Goal: Contribute content: Contribute content

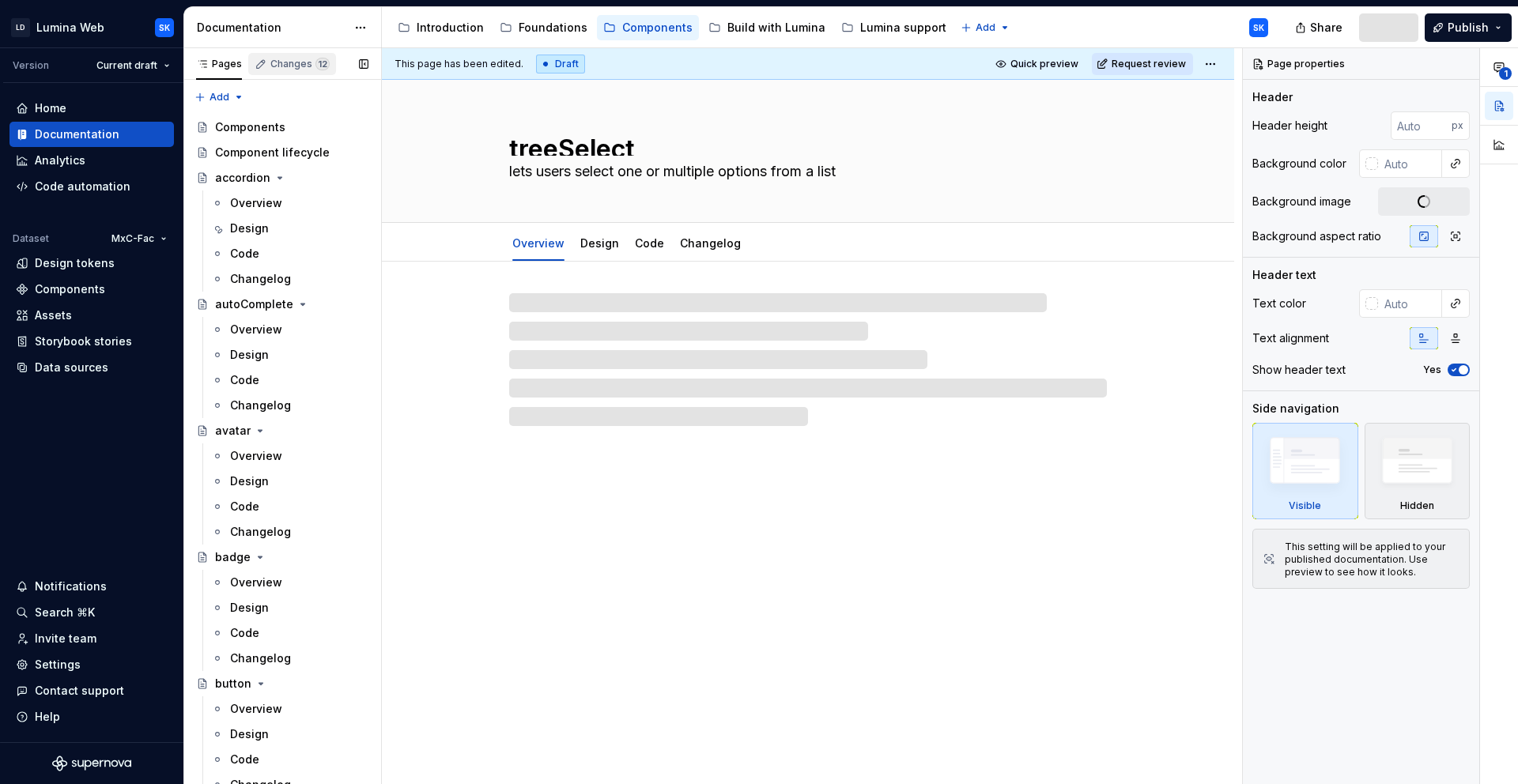
click at [305, 69] on div "Changes 12" at bounding box center [300, 63] width 59 height 13
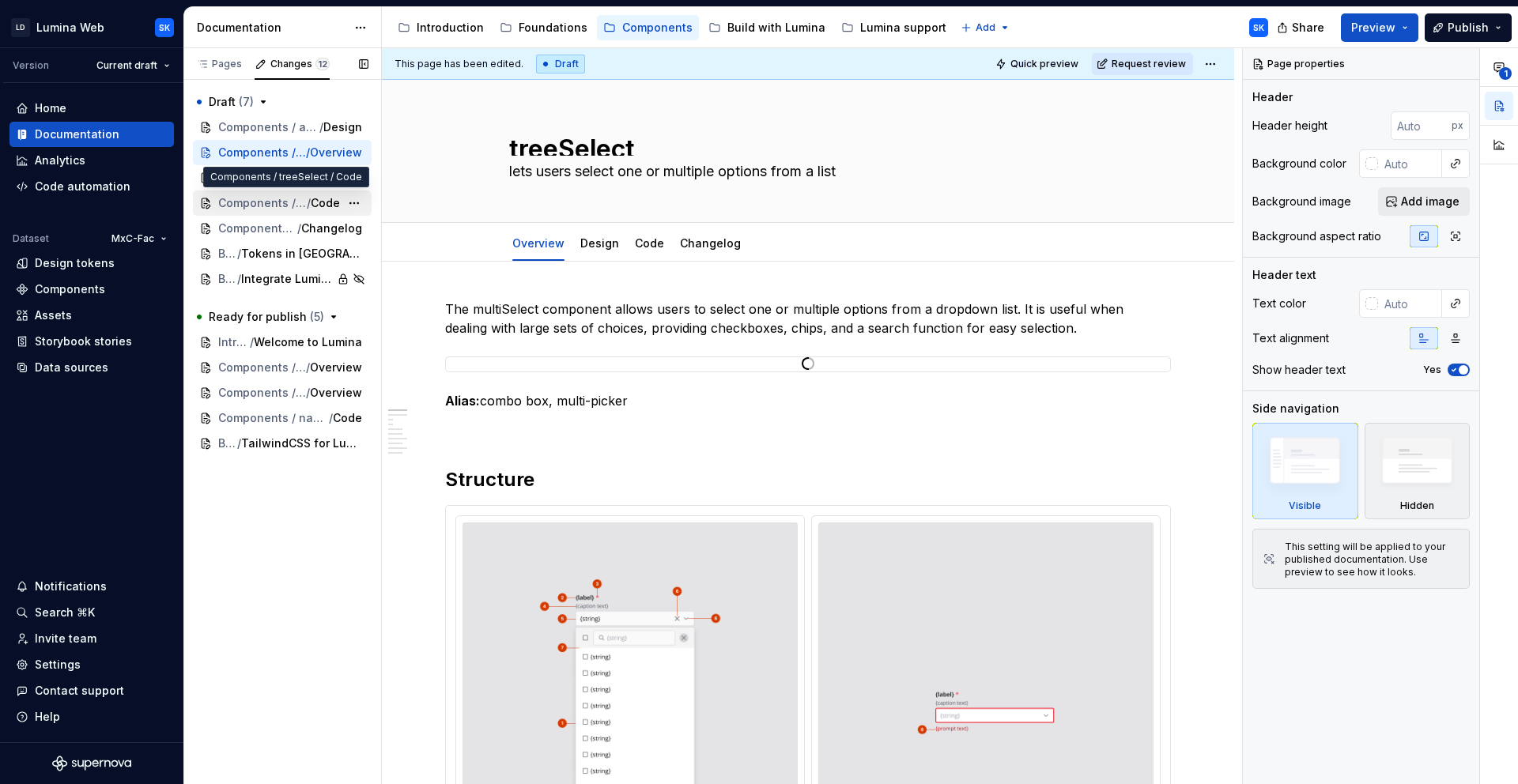
click at [289, 200] on span "Components / treeSelect" at bounding box center [262, 203] width 88 height 16
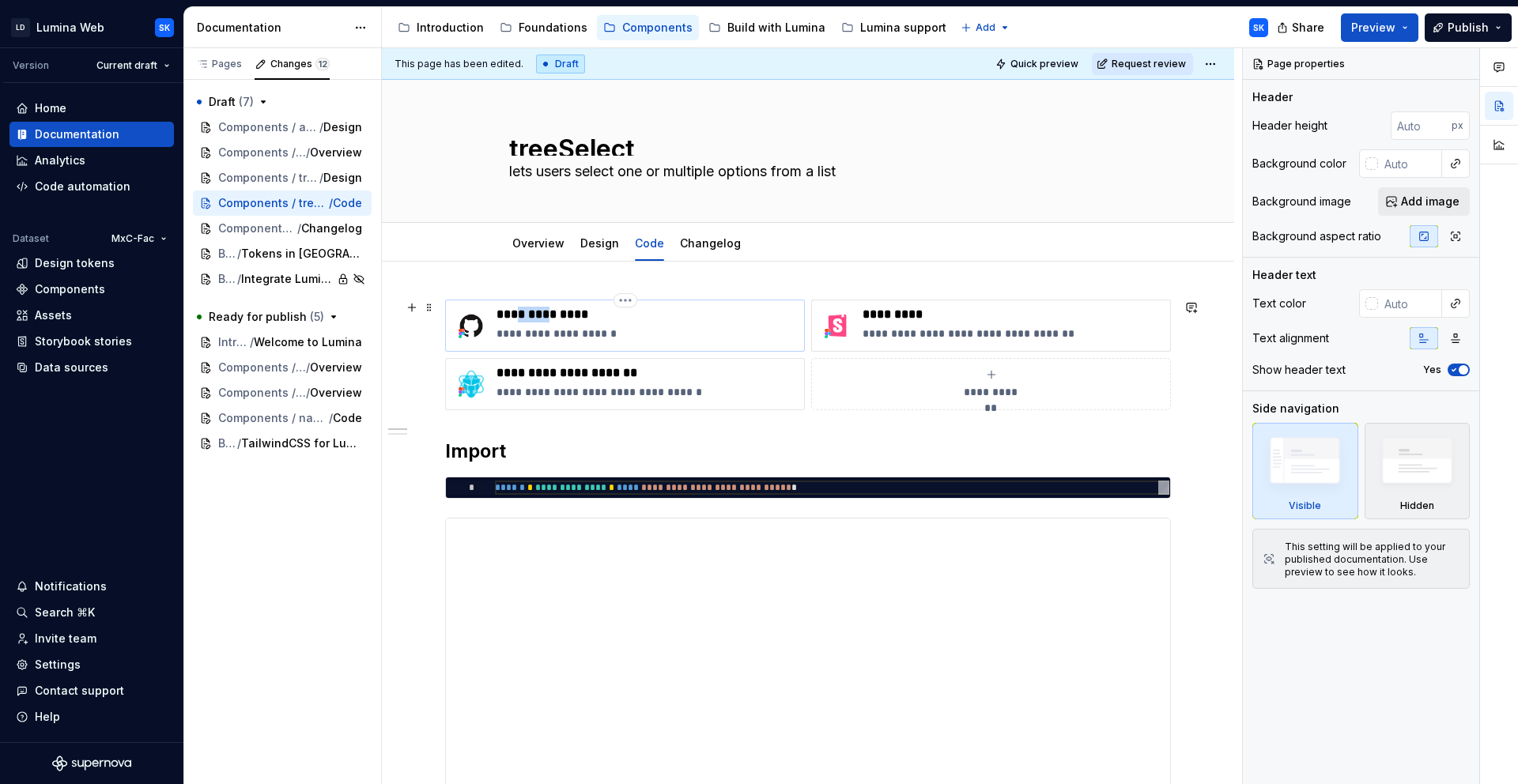
drag, startPoint x: 525, startPoint y: 314, endPoint x: 551, endPoint y: 314, distance: 26.0
click at [551, 314] on p "**********" at bounding box center [647, 314] width 301 height 16
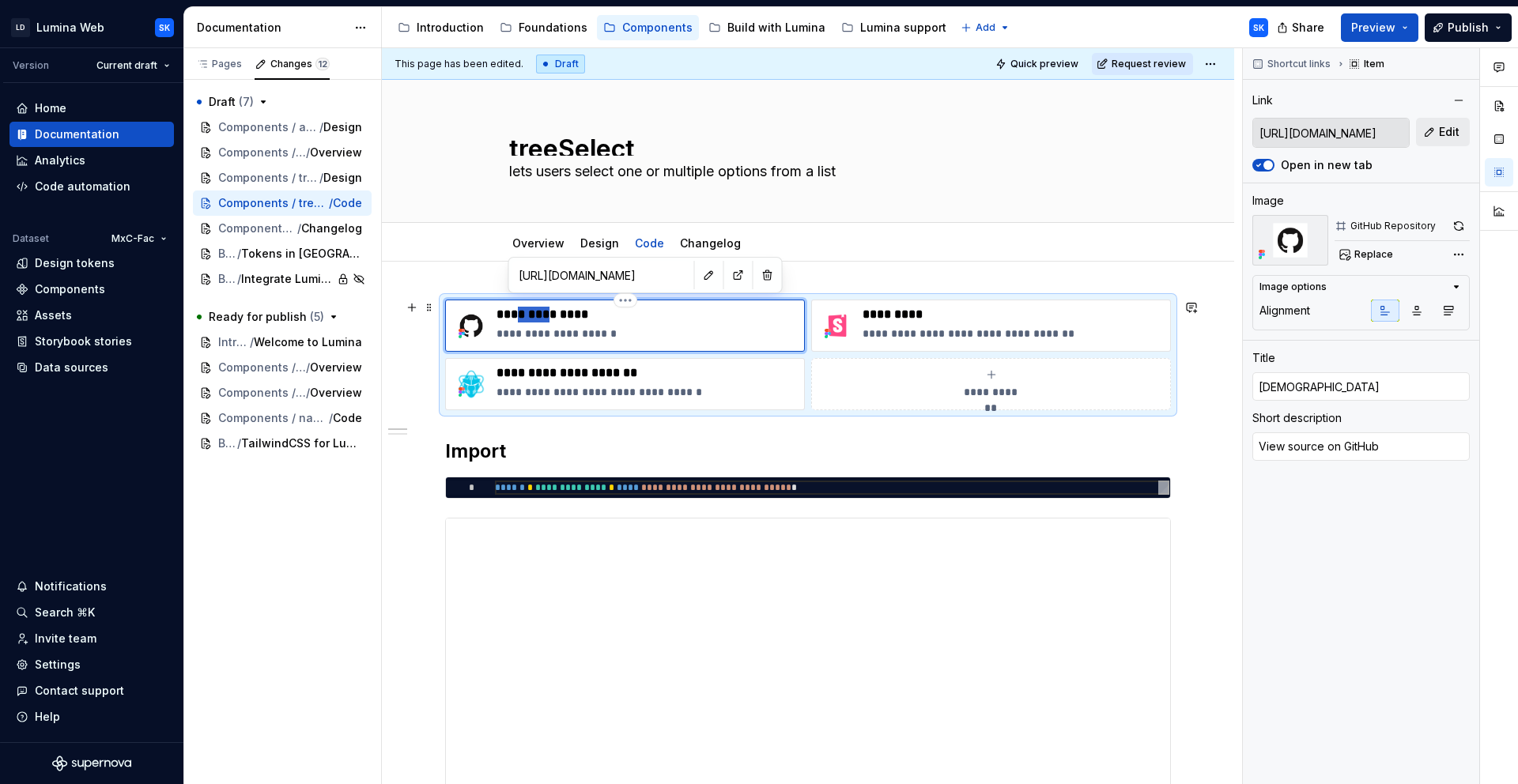
type textarea "*"
type input "[DEMOGRAPHIC_DATA]"
type textarea "*"
type input "[DEMOGRAPHIC_DATA]"
type textarea "*"
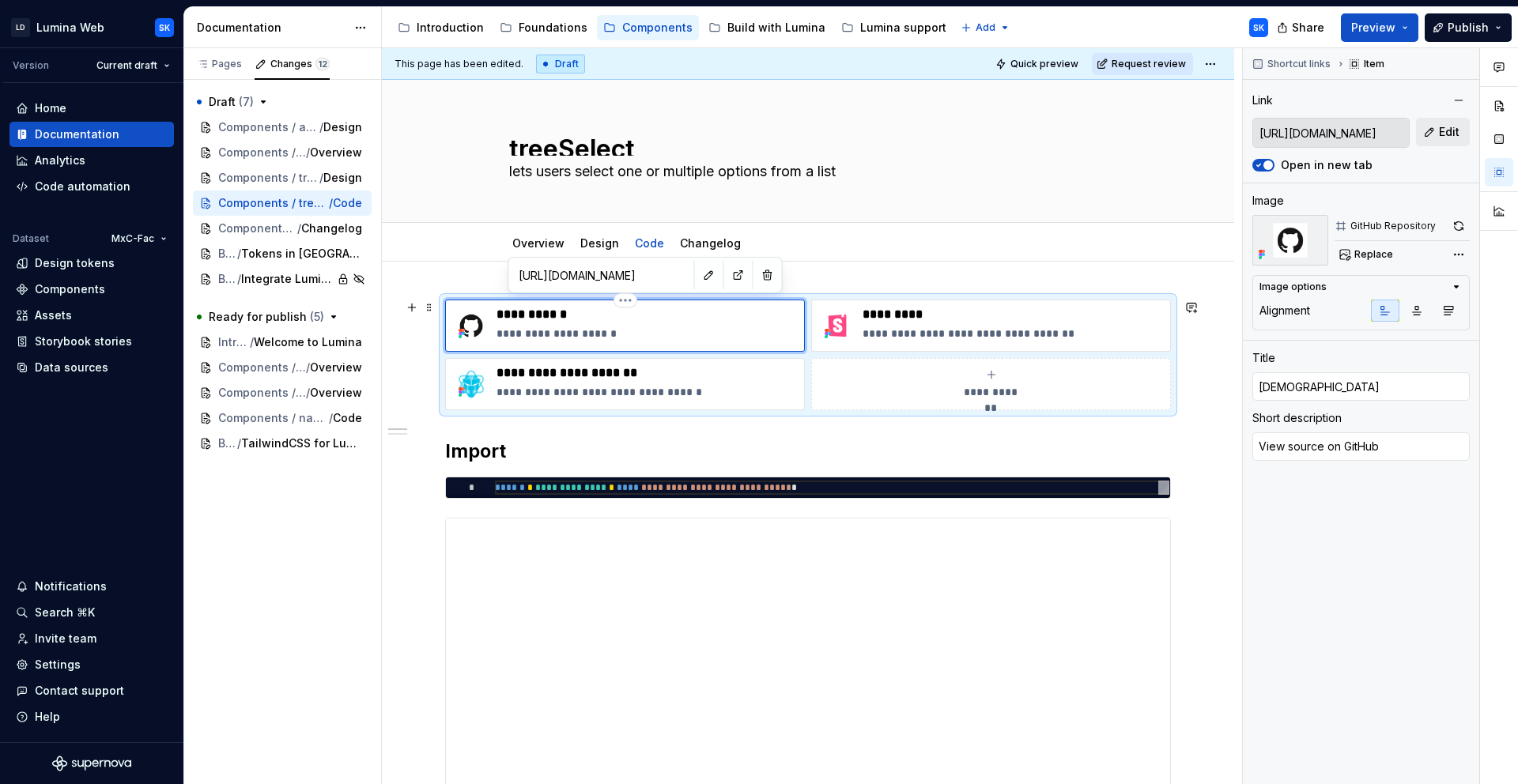
type input "[DEMOGRAPHIC_DATA]"
type textarea "*"
type input "[DEMOGRAPHIC_DATA]"
click at [1004, 333] on p "**********" at bounding box center [1013, 334] width 301 height 16
type textarea "*"
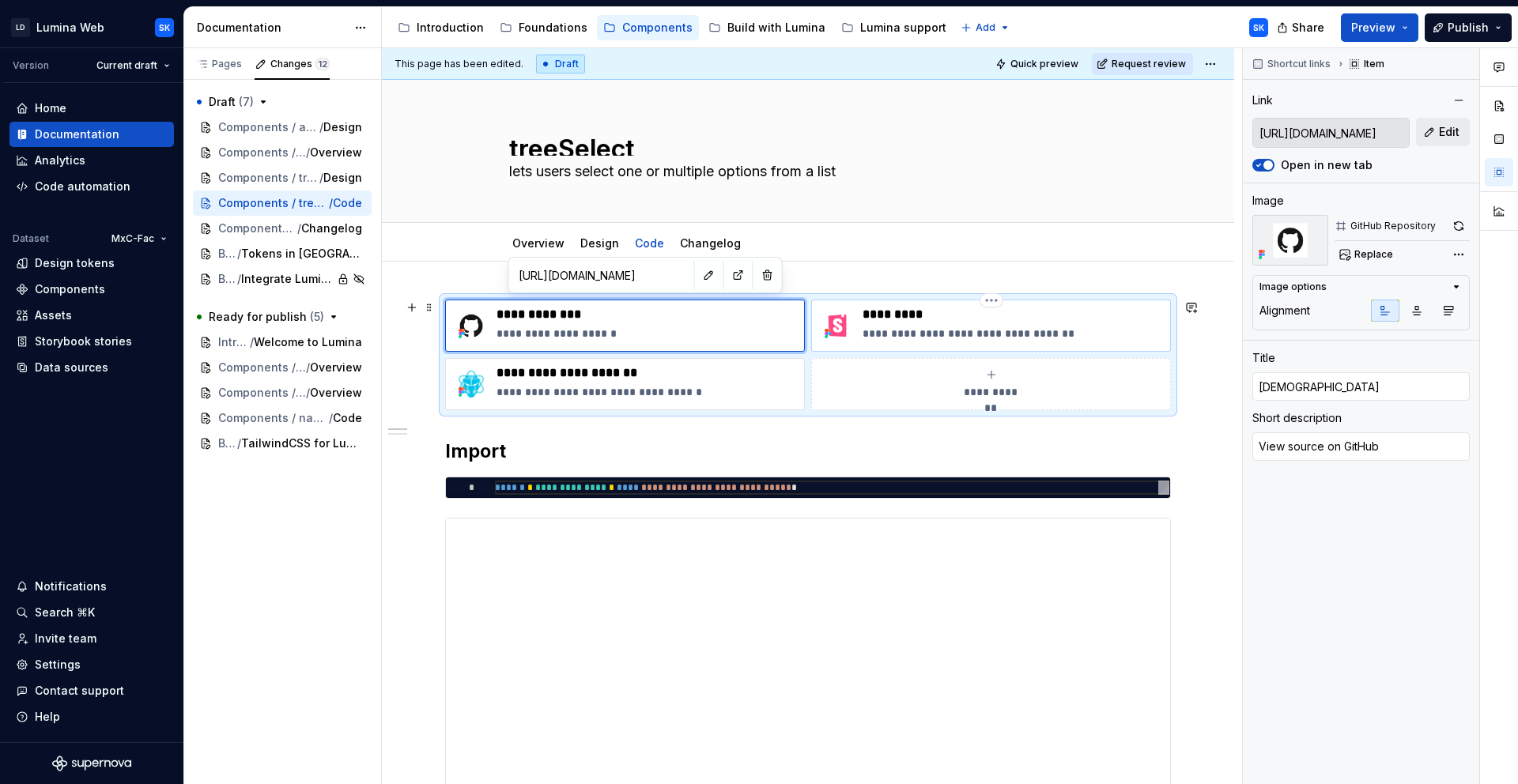
type input "[URL][DOMAIN_NAME]"
type input "Storybook"
type textarea "Explore component props in playground"
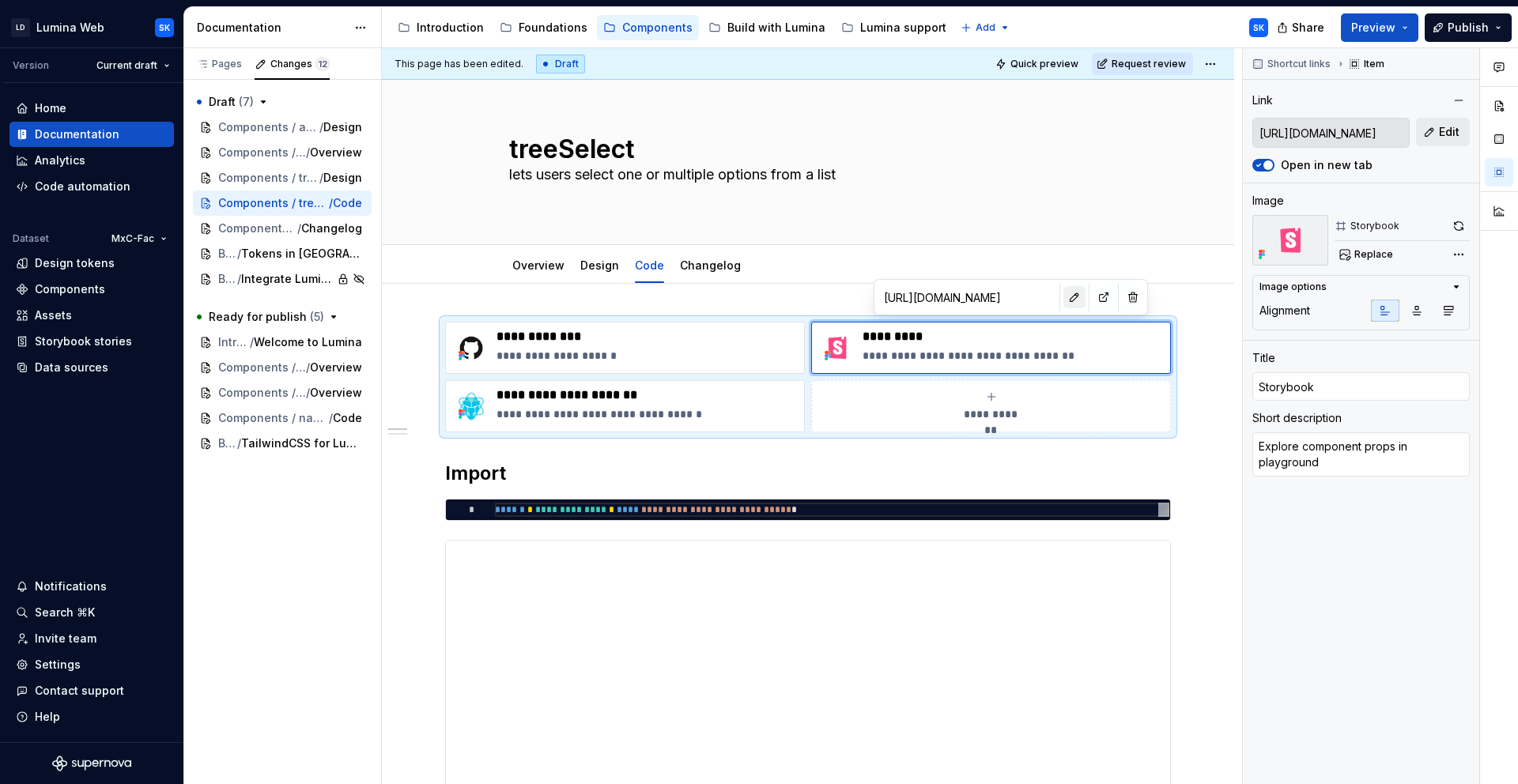
click at [1064, 295] on button "button" at bounding box center [1074, 297] width 22 height 22
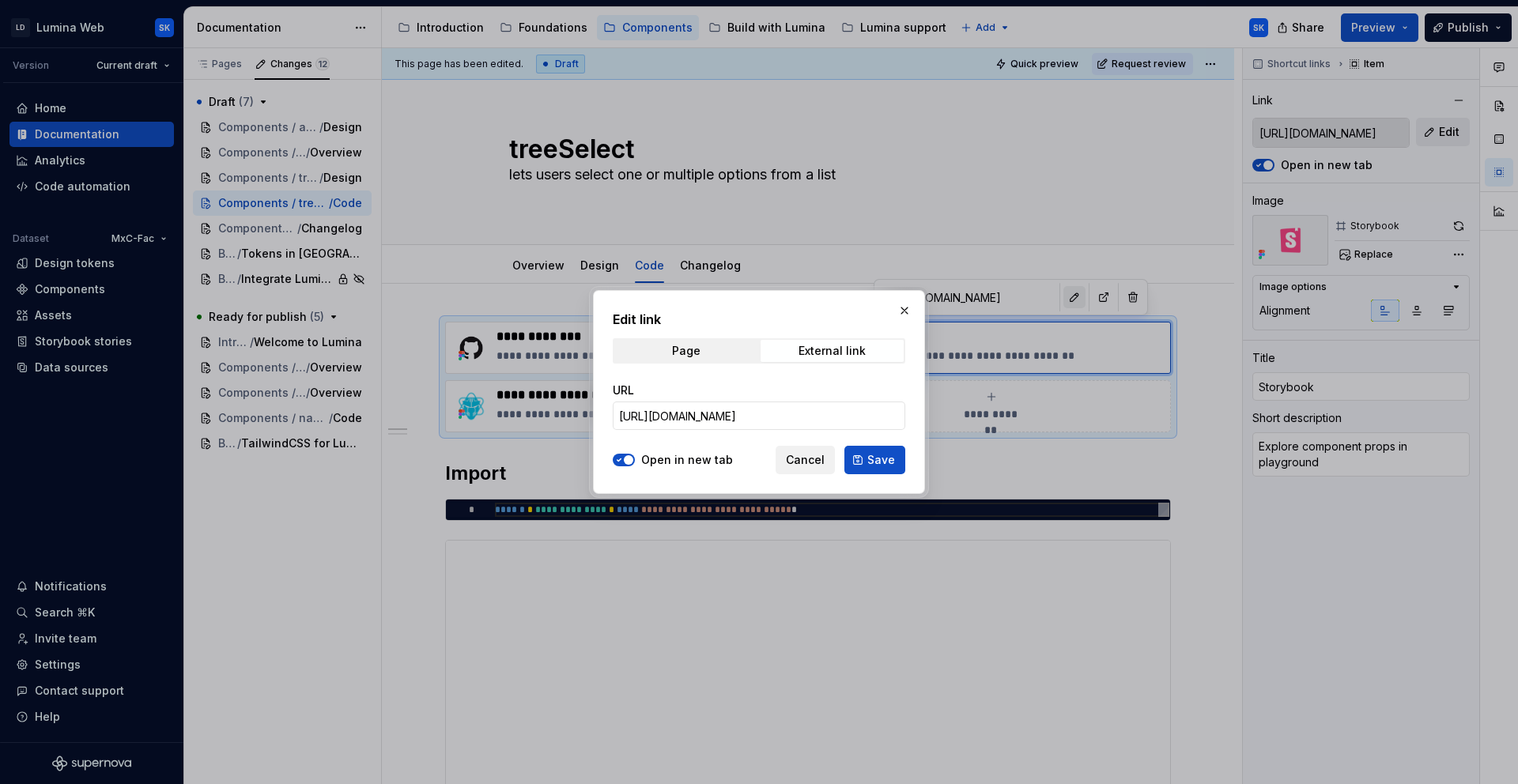
type textarea "*"
click at [849, 408] on input "[URL][DOMAIN_NAME]" at bounding box center [758, 415] width 292 height 28
paste input "[DOMAIN_NAME]/?path=/docs/components-tree"
type input "[URL][DOMAIN_NAME]"
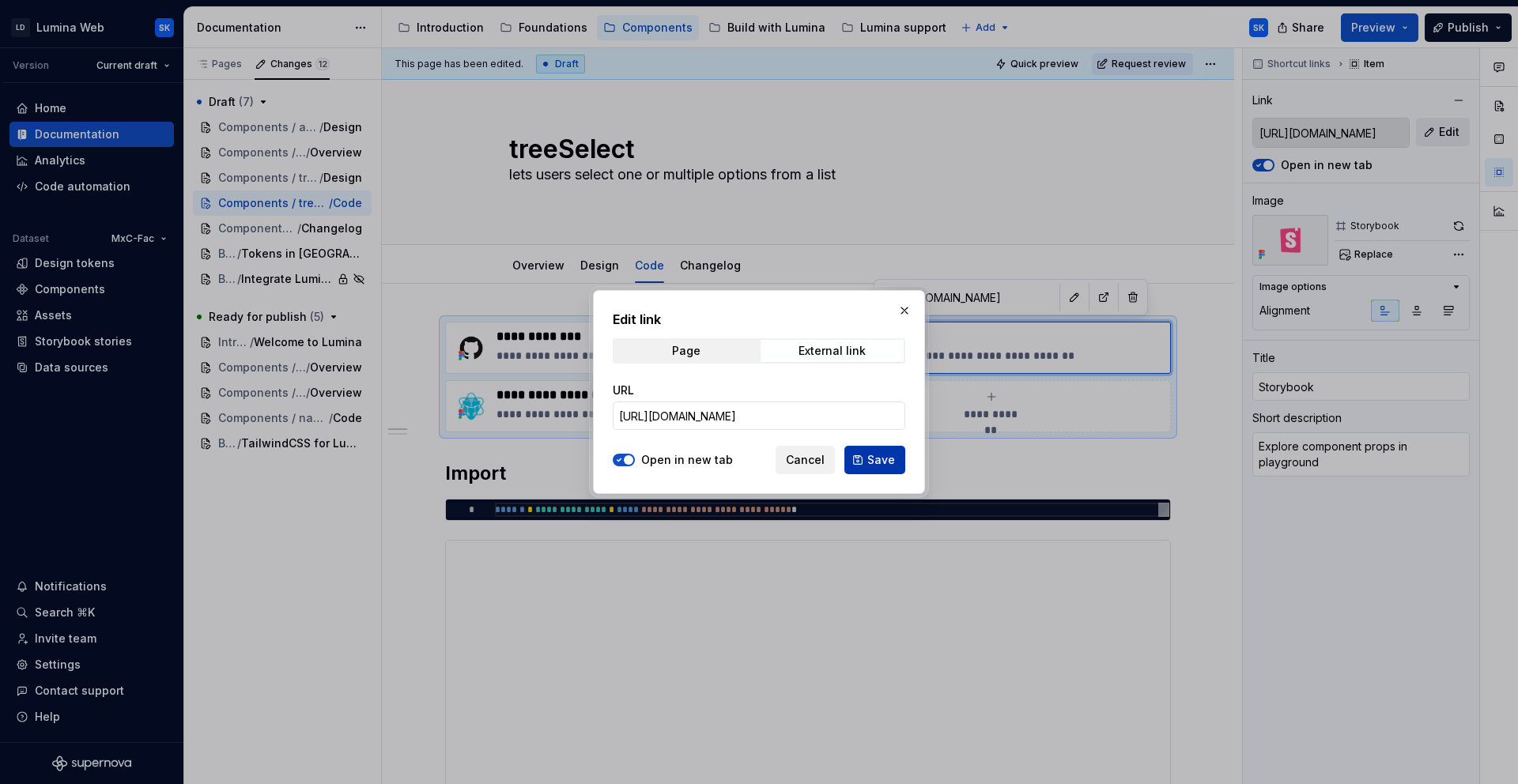
click at [877, 460] on span "Save" at bounding box center [881, 460] width 28 height 16
type textarea "*"
type input "[URL][DOMAIN_NAME]"
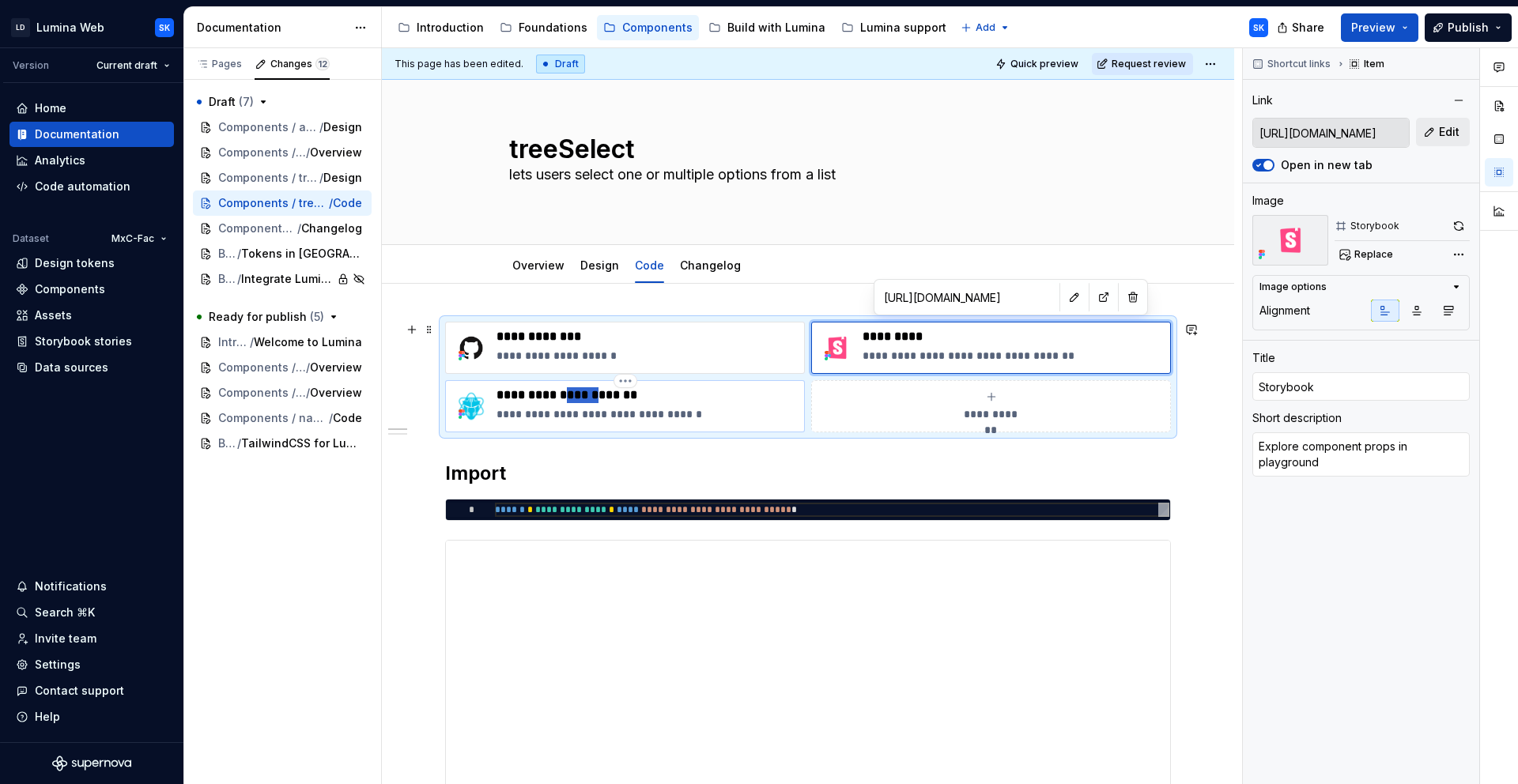
drag, startPoint x: 601, startPoint y: 394, endPoint x: 574, endPoint y: 394, distance: 27.0
click at [574, 394] on p "**********" at bounding box center [647, 395] width 301 height 16
type textarea "*"
type input "[URL][DOMAIN_NAME]"
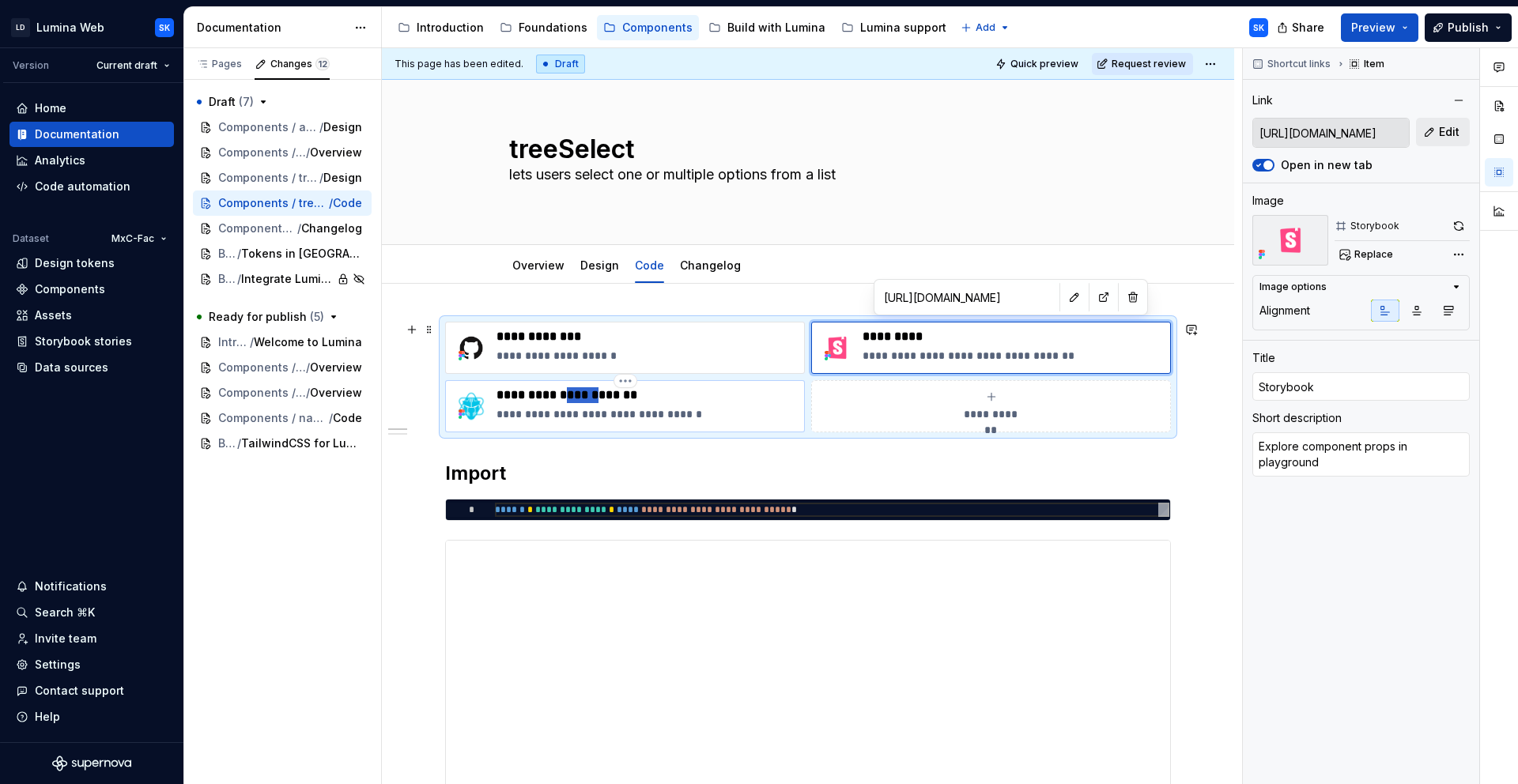
type input "PrimeReact TSelect"
type textarea "Refer component API from PrimeReact."
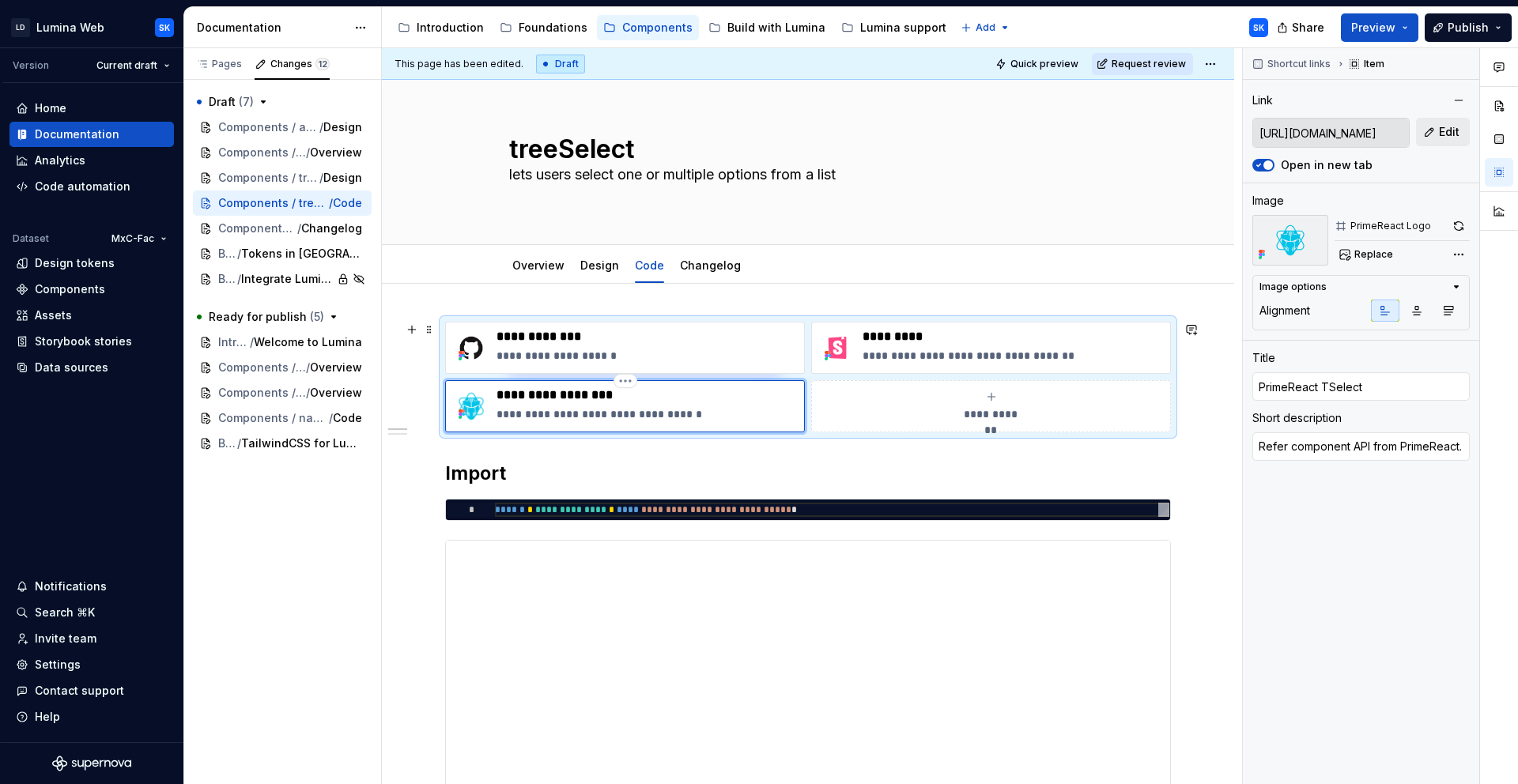
type textarea "*"
type input "PrimeReact TrSelect"
type textarea "*"
type input "PrimeReact TreSelect"
type textarea "*"
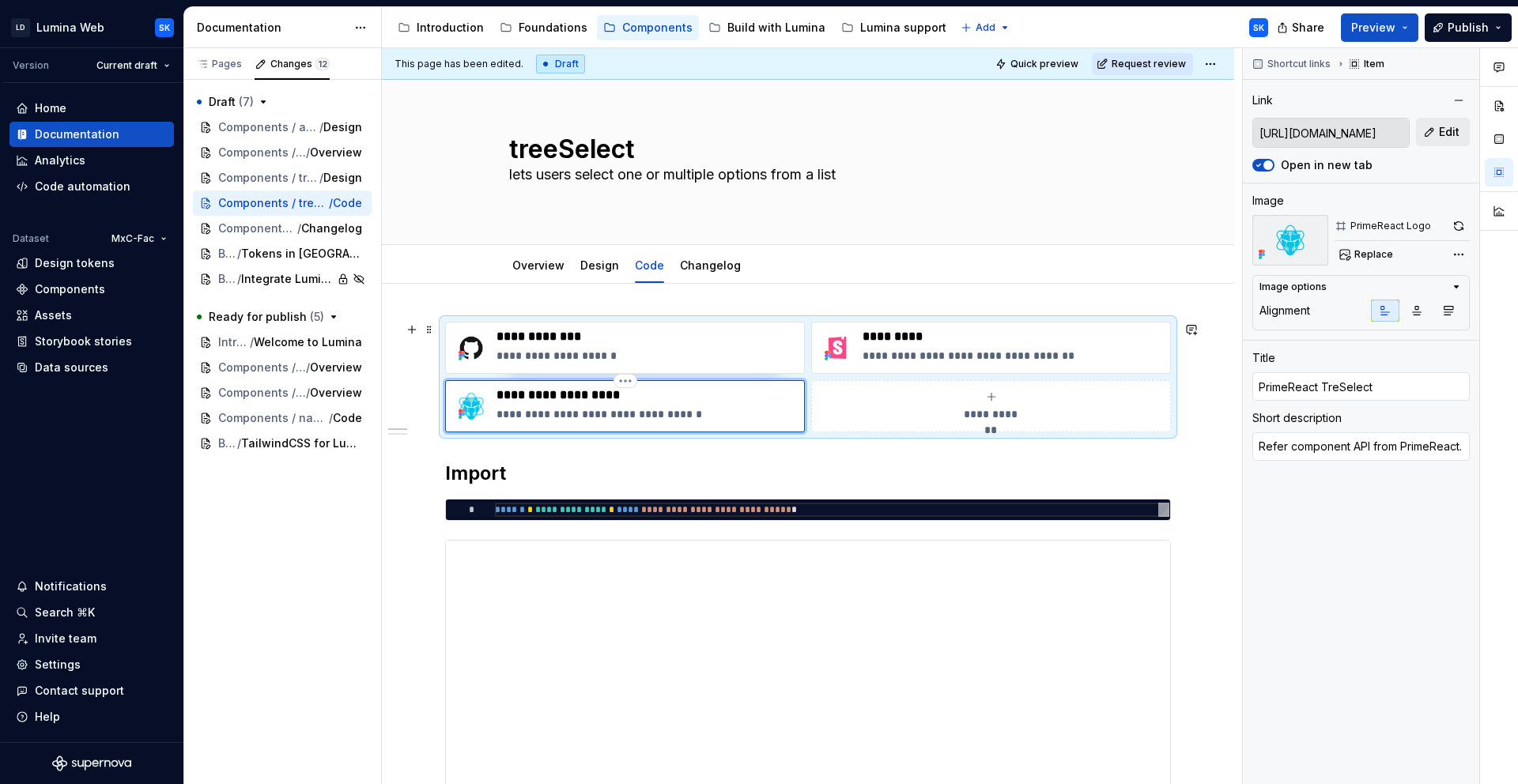
type input "PrimeReact TreeSelect"
click at [708, 413] on p "**********" at bounding box center [647, 414] width 301 height 16
click at [1446, 126] on span "Edit" at bounding box center [1448, 132] width 20 height 16
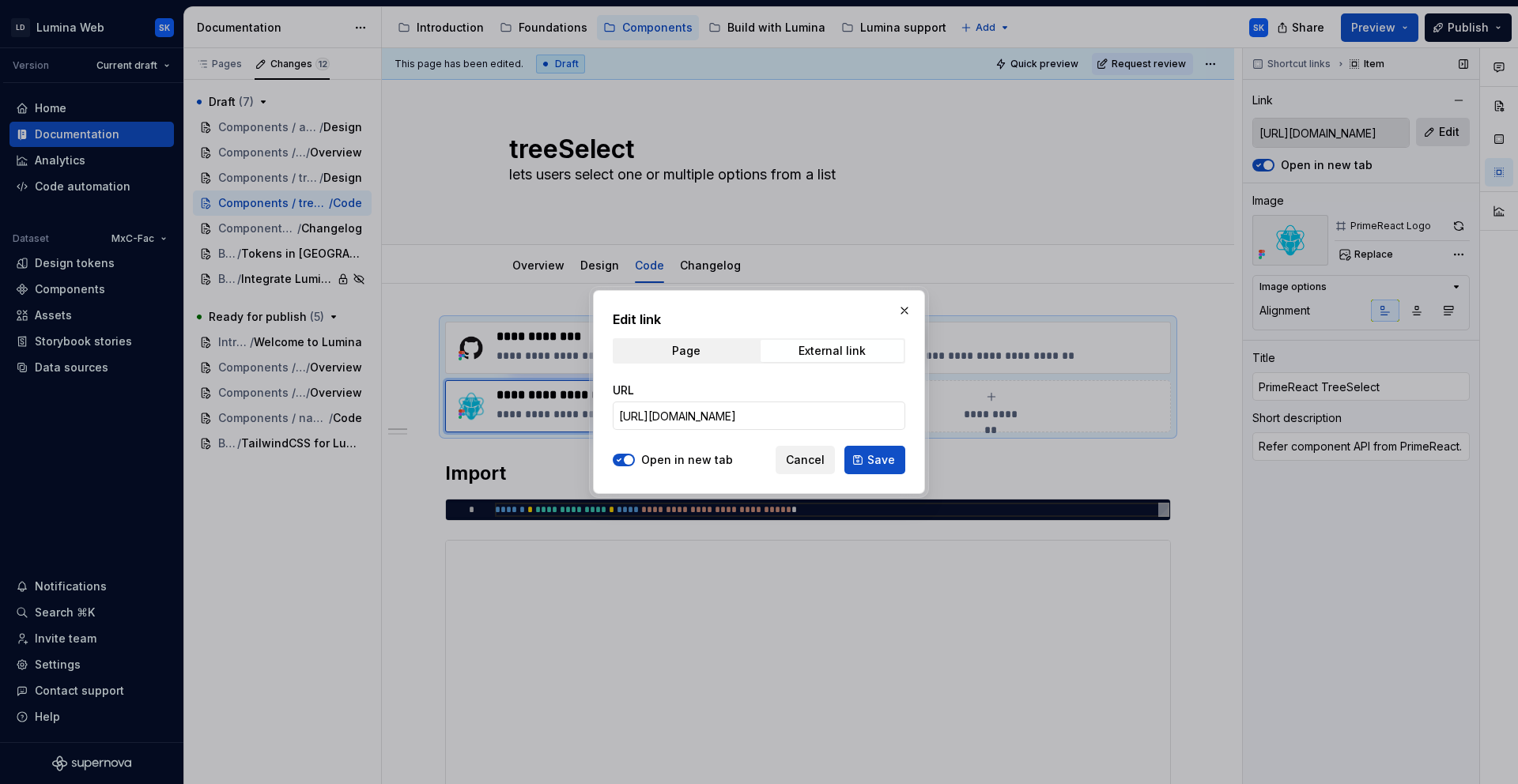
type textarea "*"
click at [817, 411] on input "[URL][DOMAIN_NAME]" at bounding box center [758, 415] width 292 height 28
paste input "tree"
type input "[URL][DOMAIN_NAME]"
click at [871, 454] on span "Save" at bounding box center [881, 460] width 28 height 16
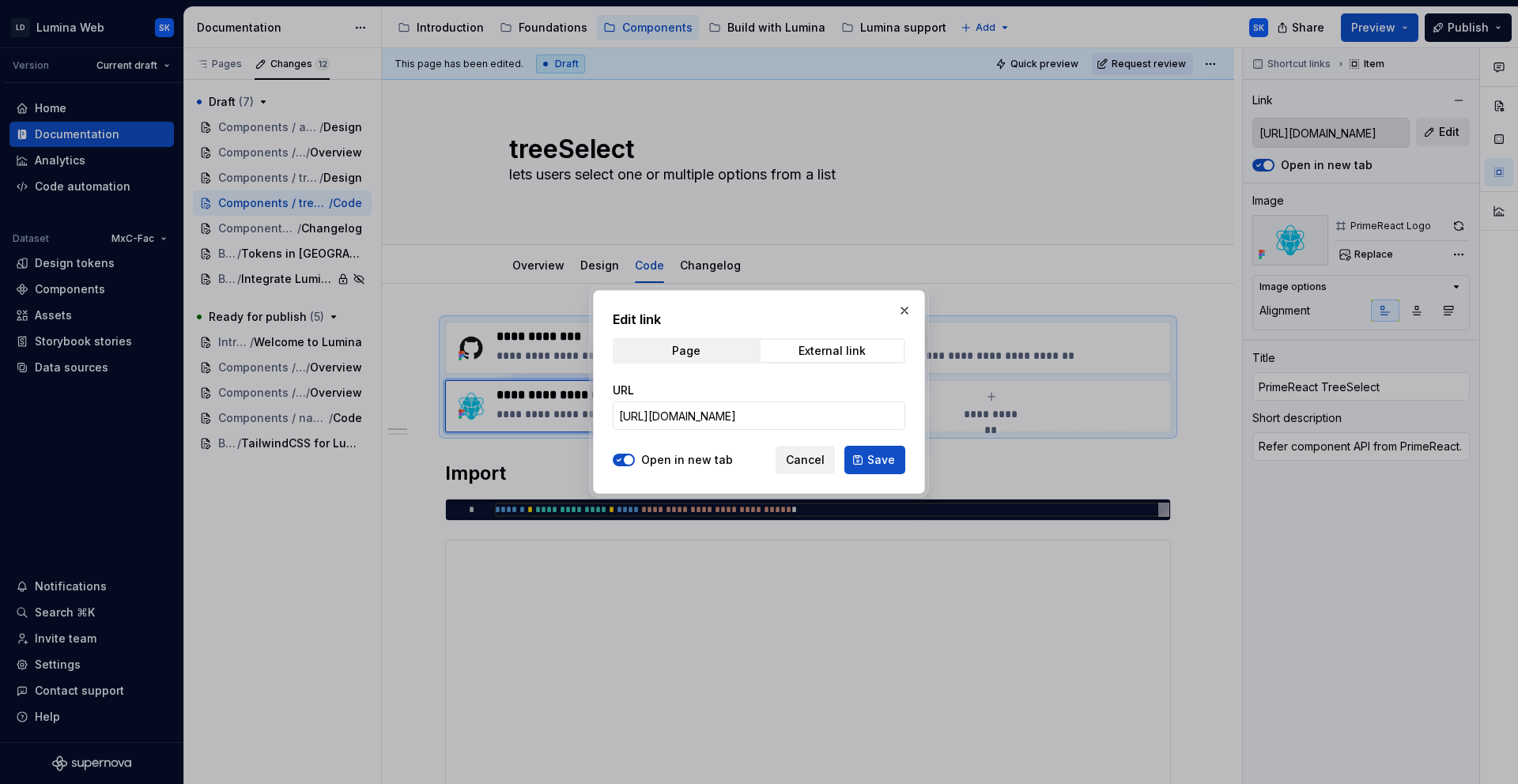
type textarea "*"
type input "[URL][DOMAIN_NAME]"
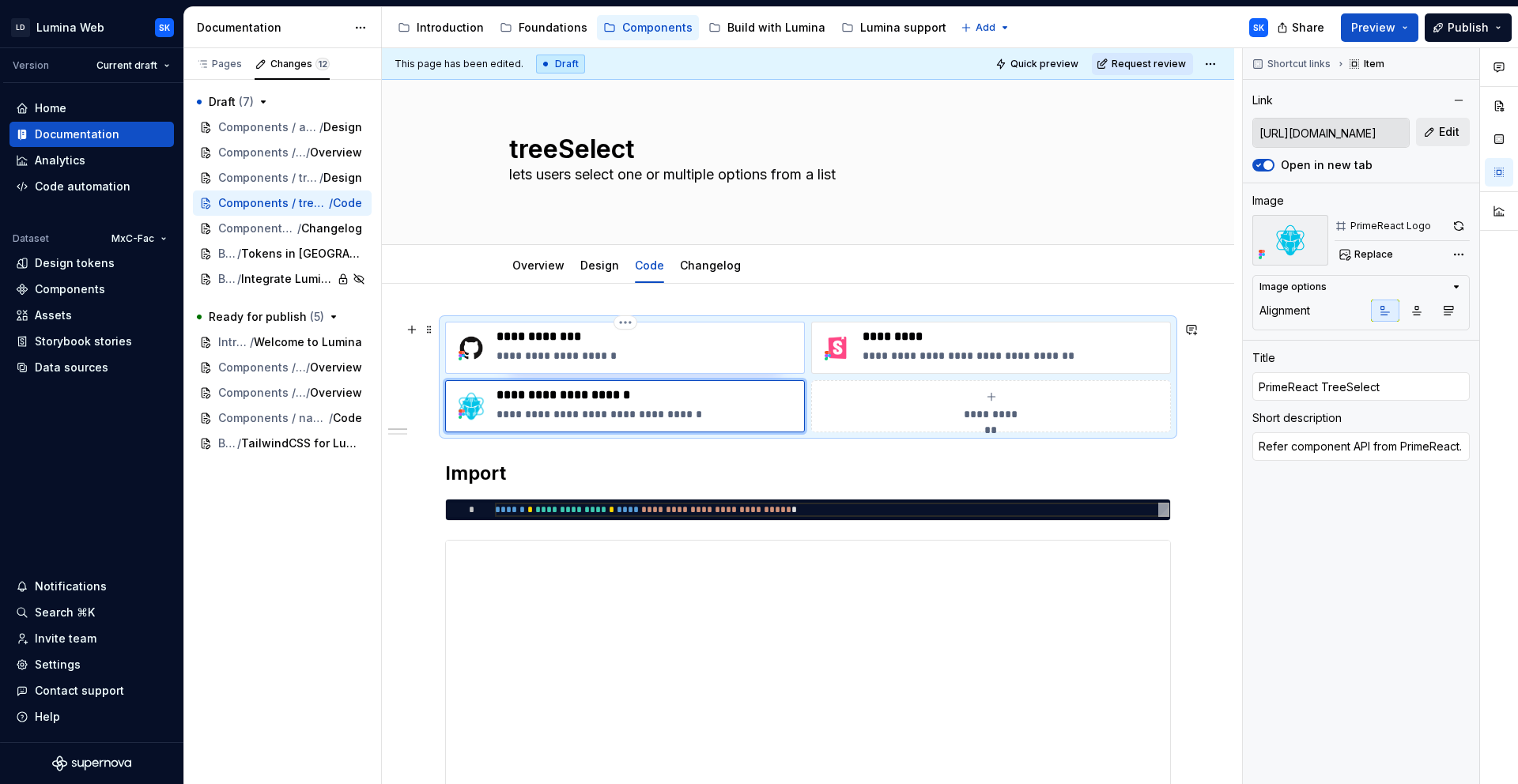
click at [667, 360] on p "**********" at bounding box center [647, 355] width 301 height 16
type textarea "*"
type input "[URL][DOMAIN_NAME]"
type input "[DEMOGRAPHIC_DATA]"
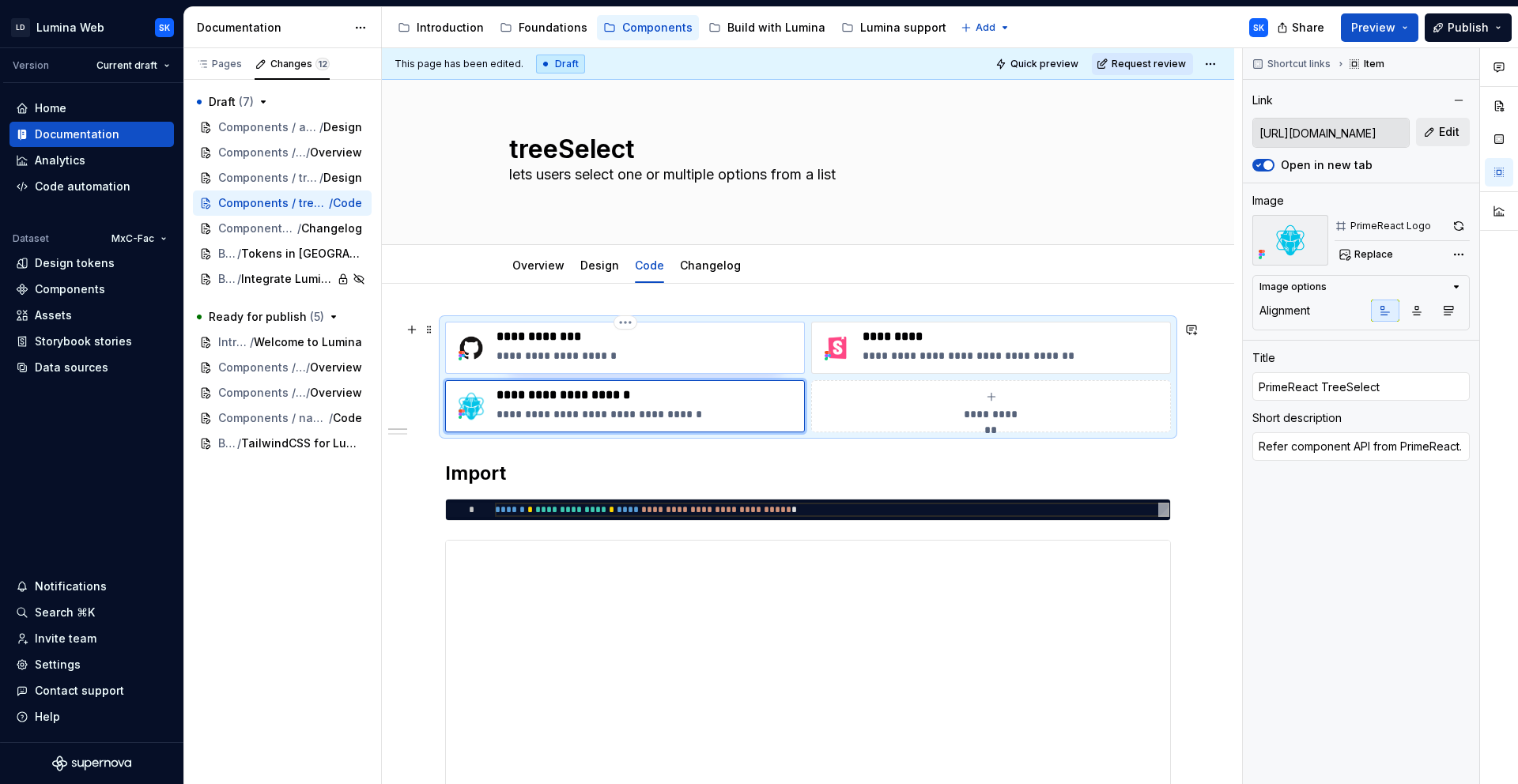
type textarea "View source on GitHub"
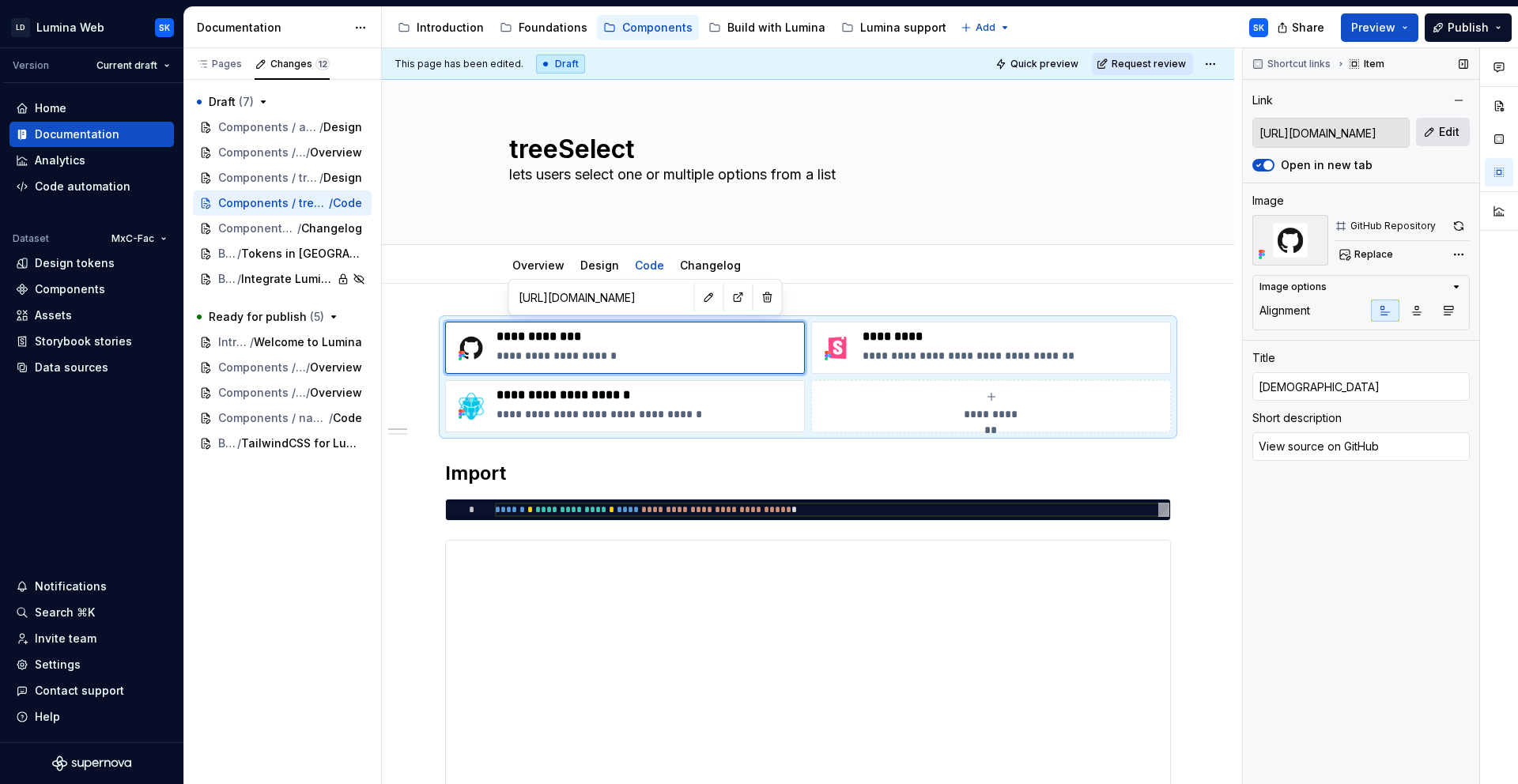
click at [1435, 126] on button "Edit" at bounding box center [1442, 131] width 53 height 28
type textarea "*"
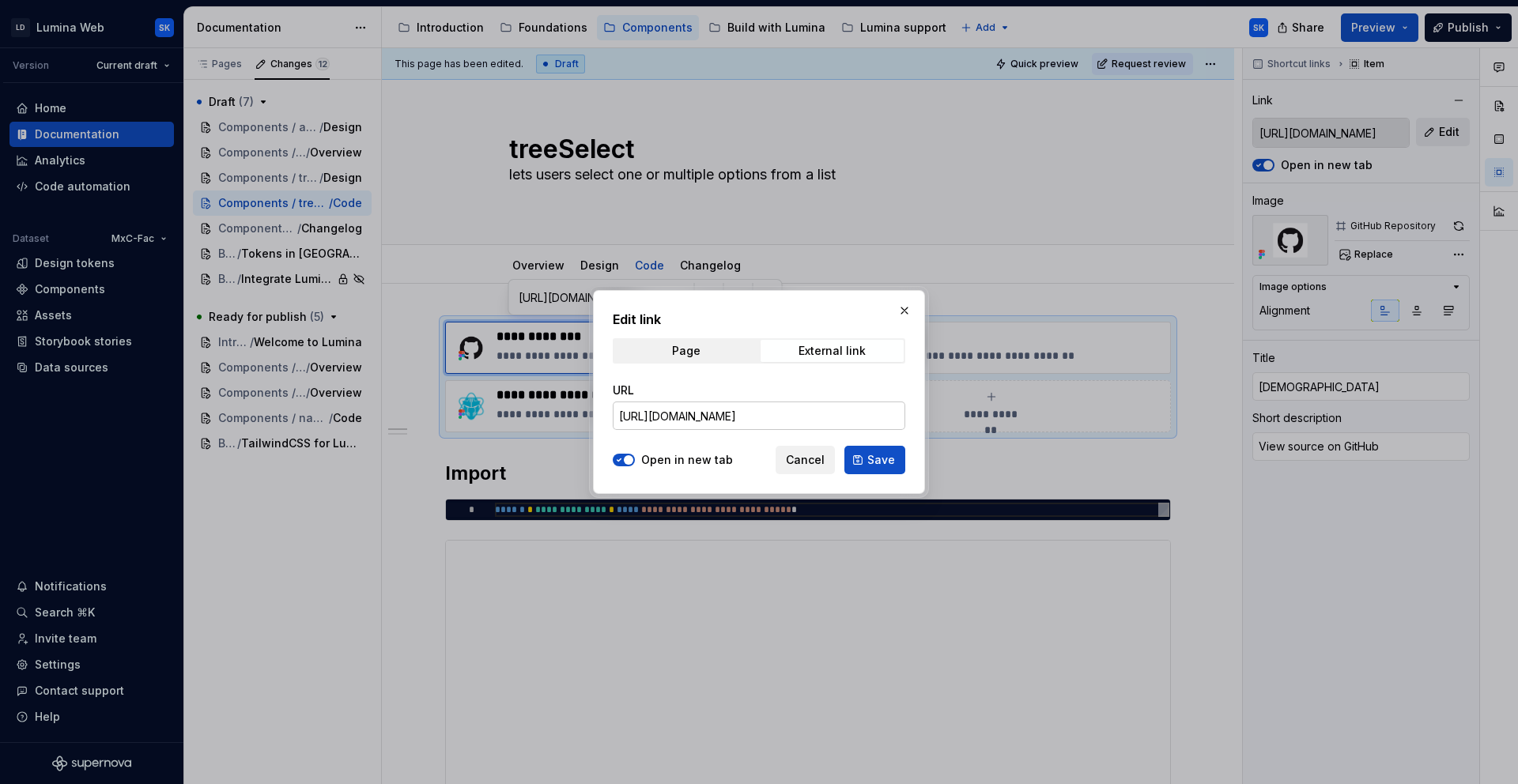
click at [794, 410] on input "[URL][DOMAIN_NAME]" at bounding box center [758, 415] width 292 height 28
paste input "Tree"
type input "[URL][DOMAIN_NAME]"
click at [888, 460] on span "Save" at bounding box center [881, 460] width 28 height 16
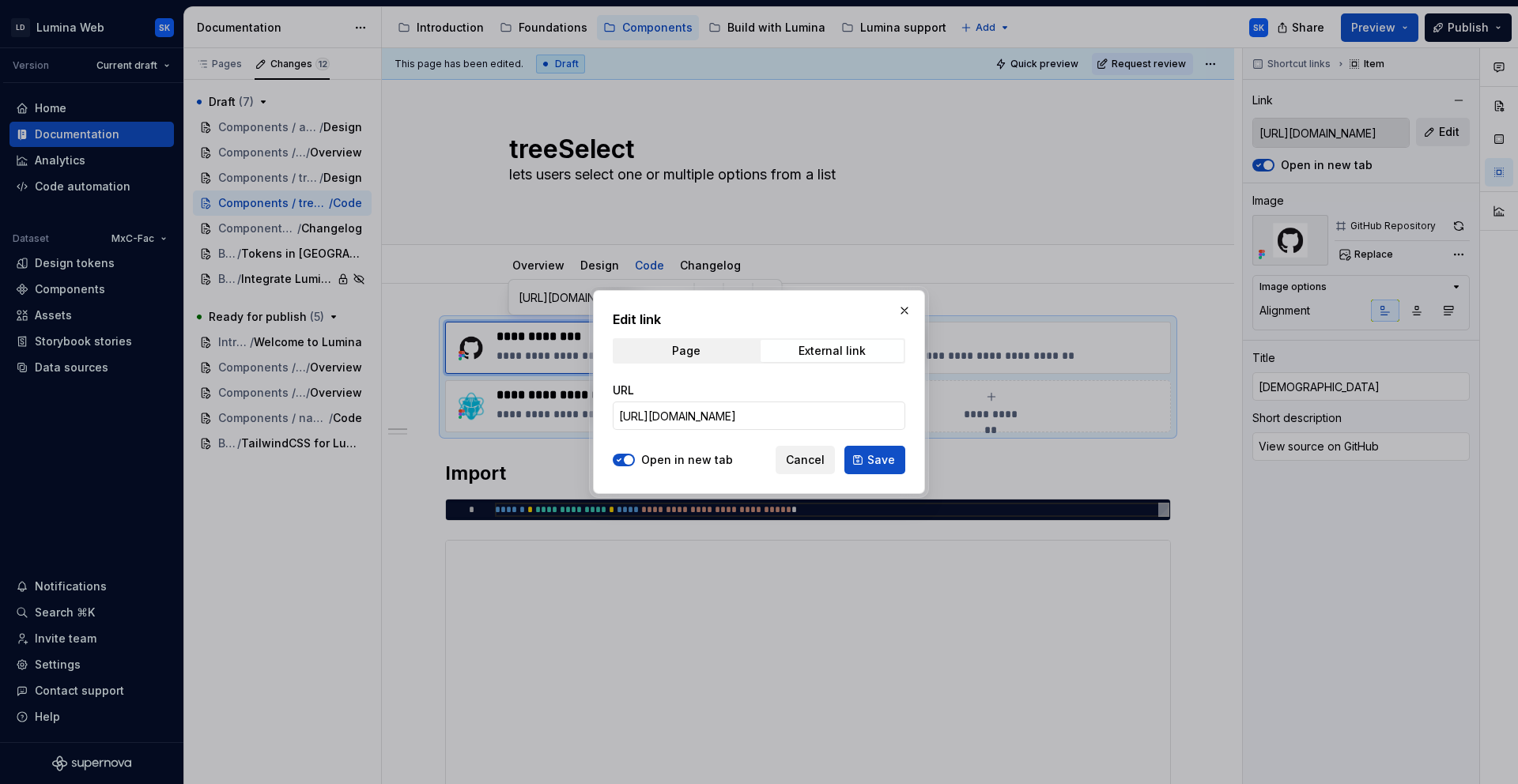
type textarea "*"
type input "[URL][DOMAIN_NAME]"
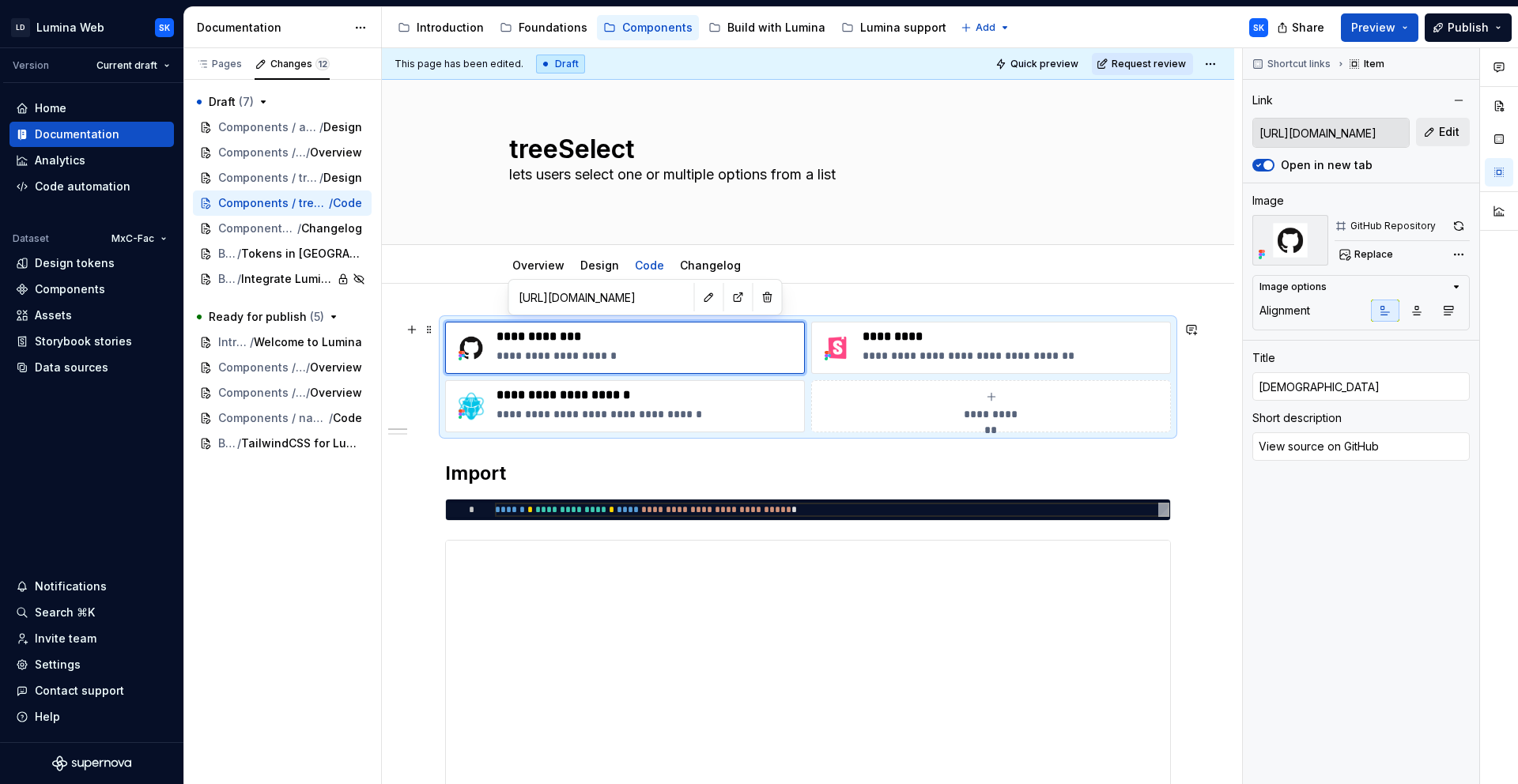
type input "[URL][DOMAIN_NAME]"
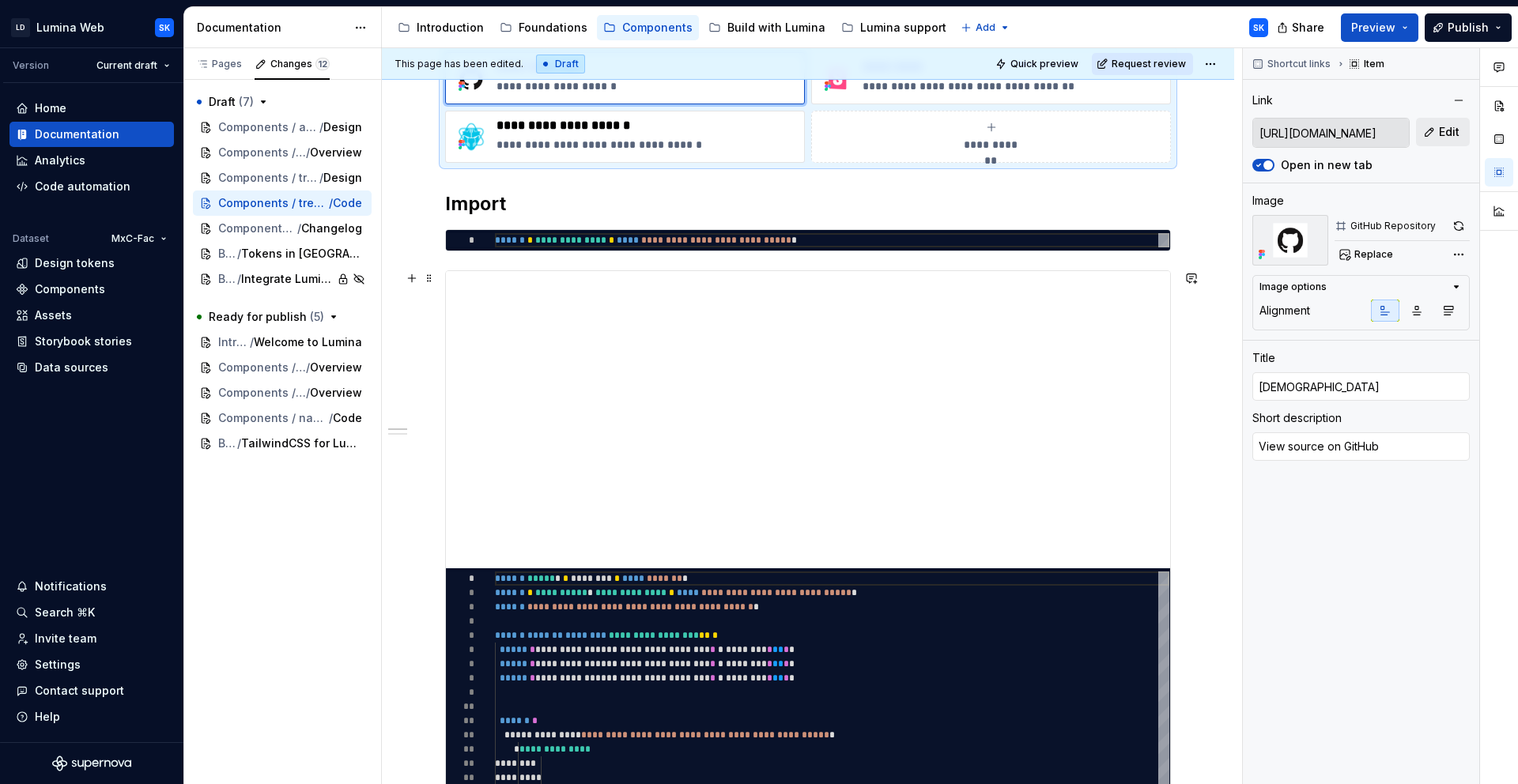
scroll to position [302, 0]
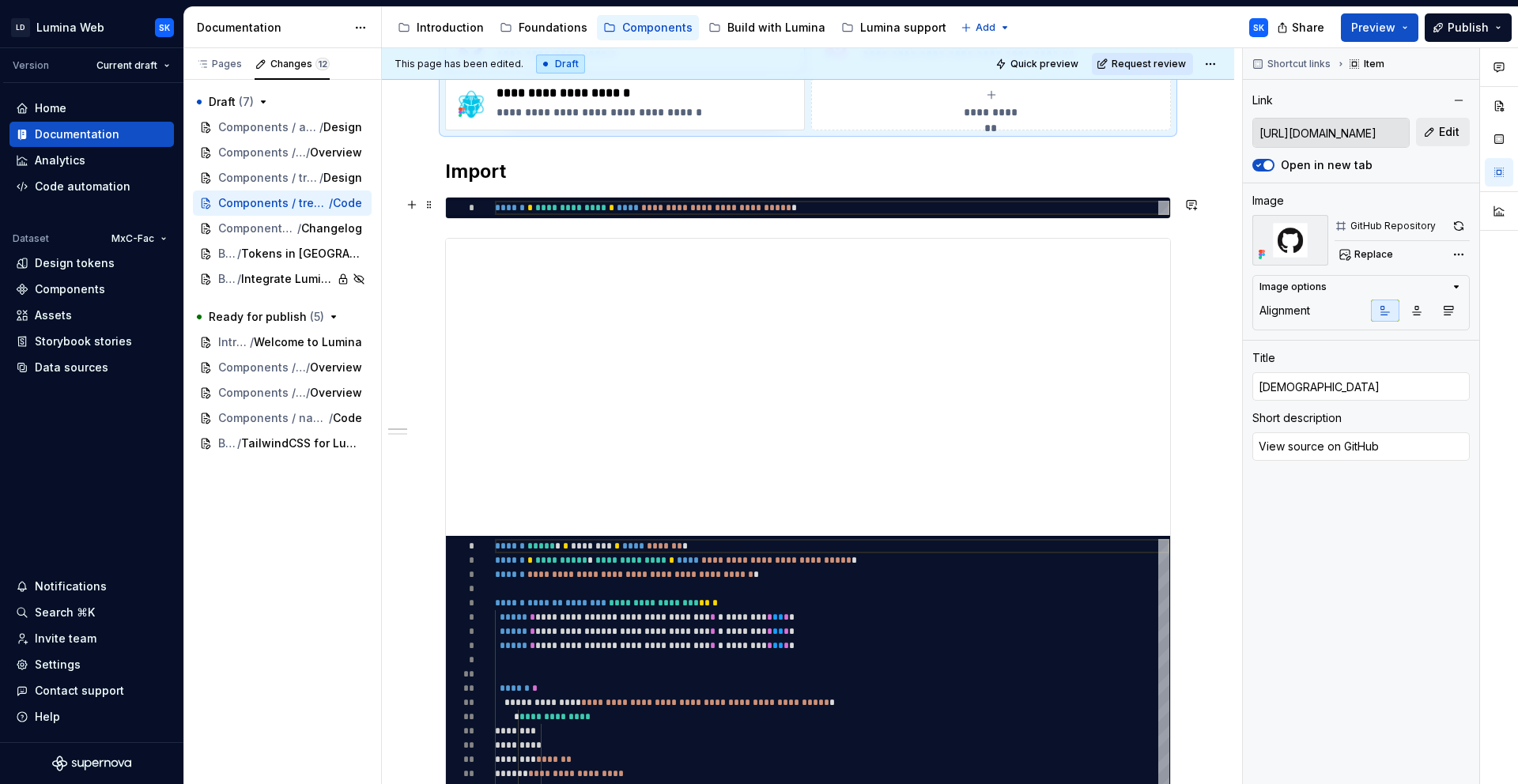
click at [606, 201] on div "**********" at bounding box center [832, 208] width 675 height 15
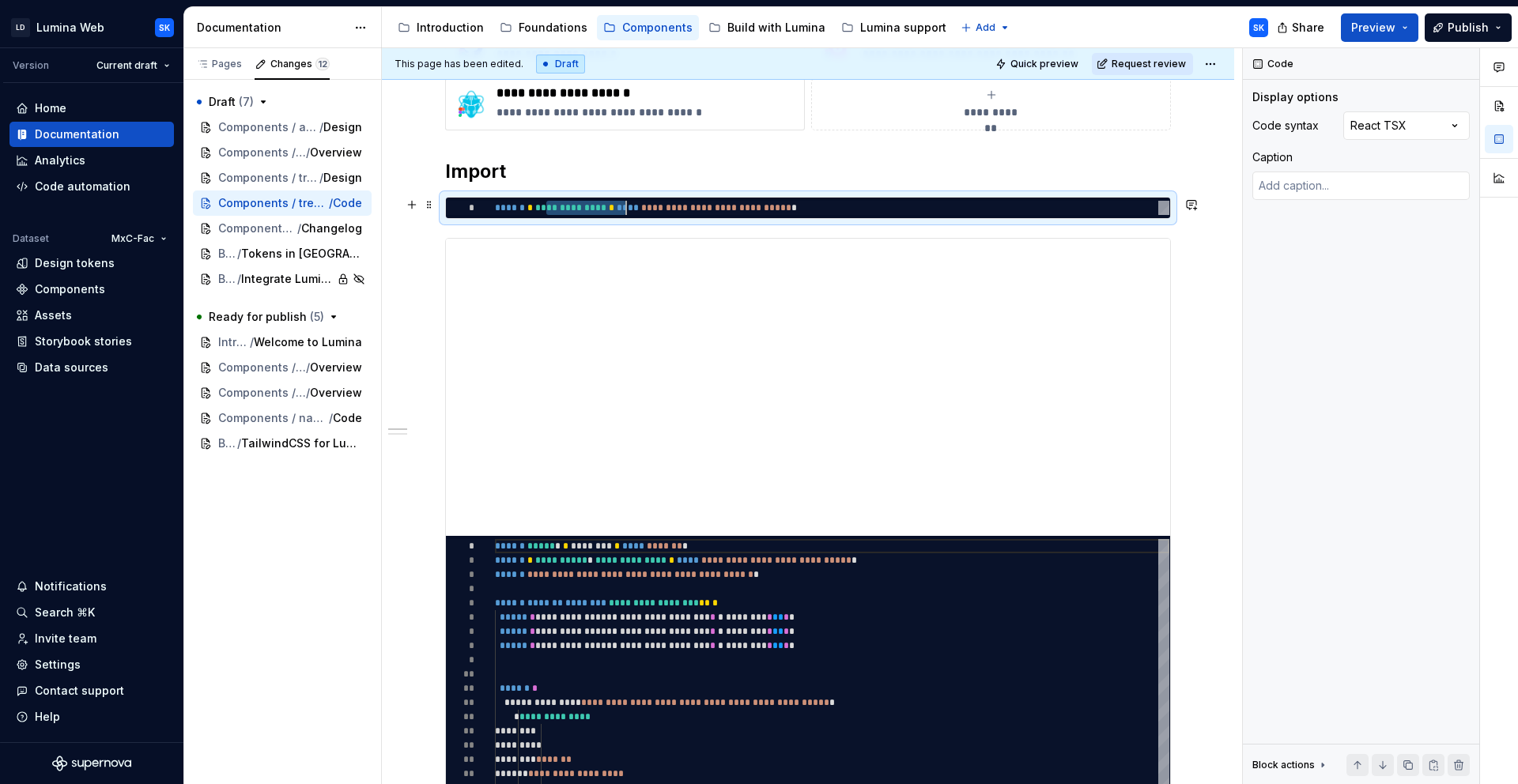
type textarea "*"
type textarea "**********"
type textarea "*"
type textarea "**********"
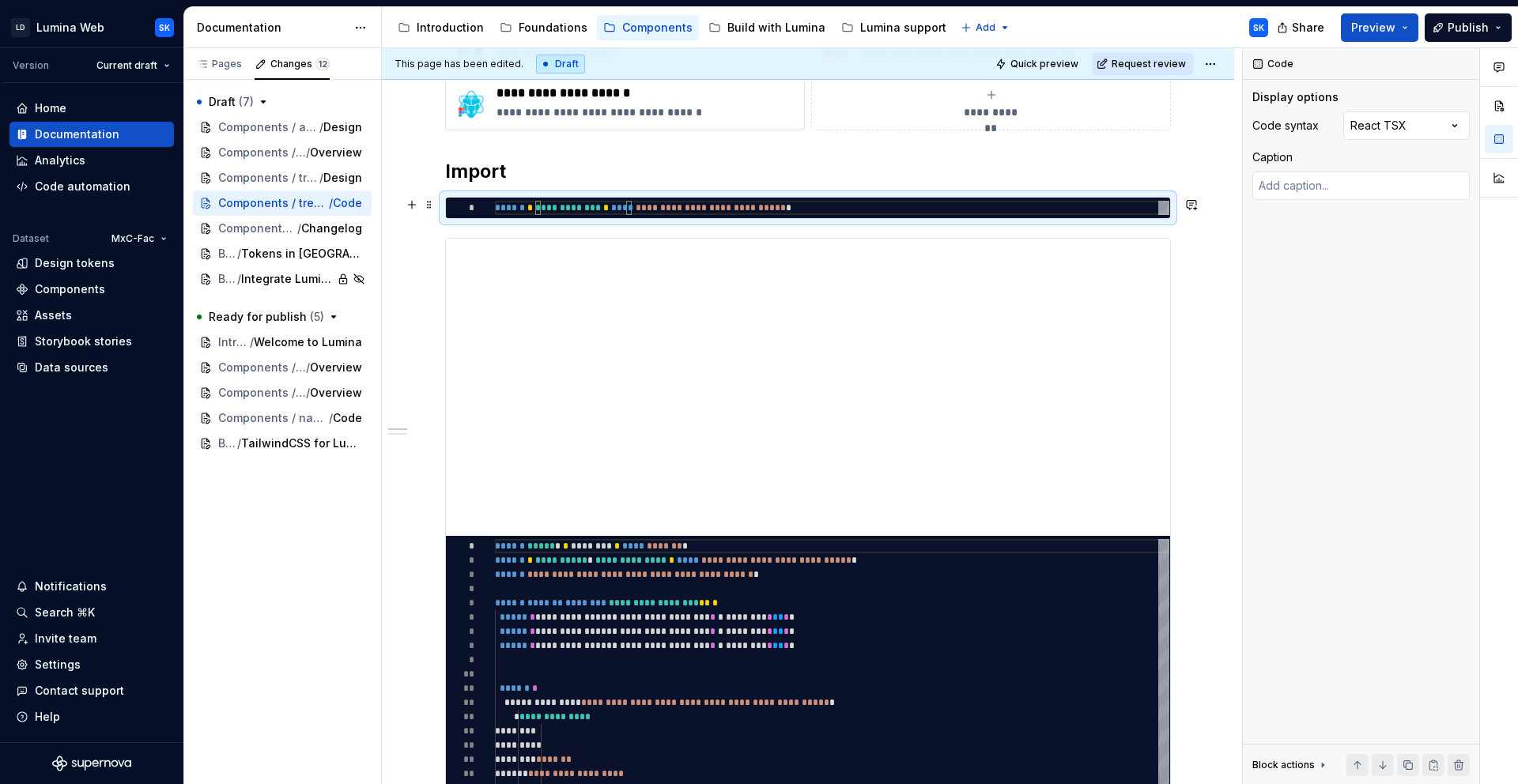
click at [893, 203] on div "**********" at bounding box center [832, 208] width 675 height 15
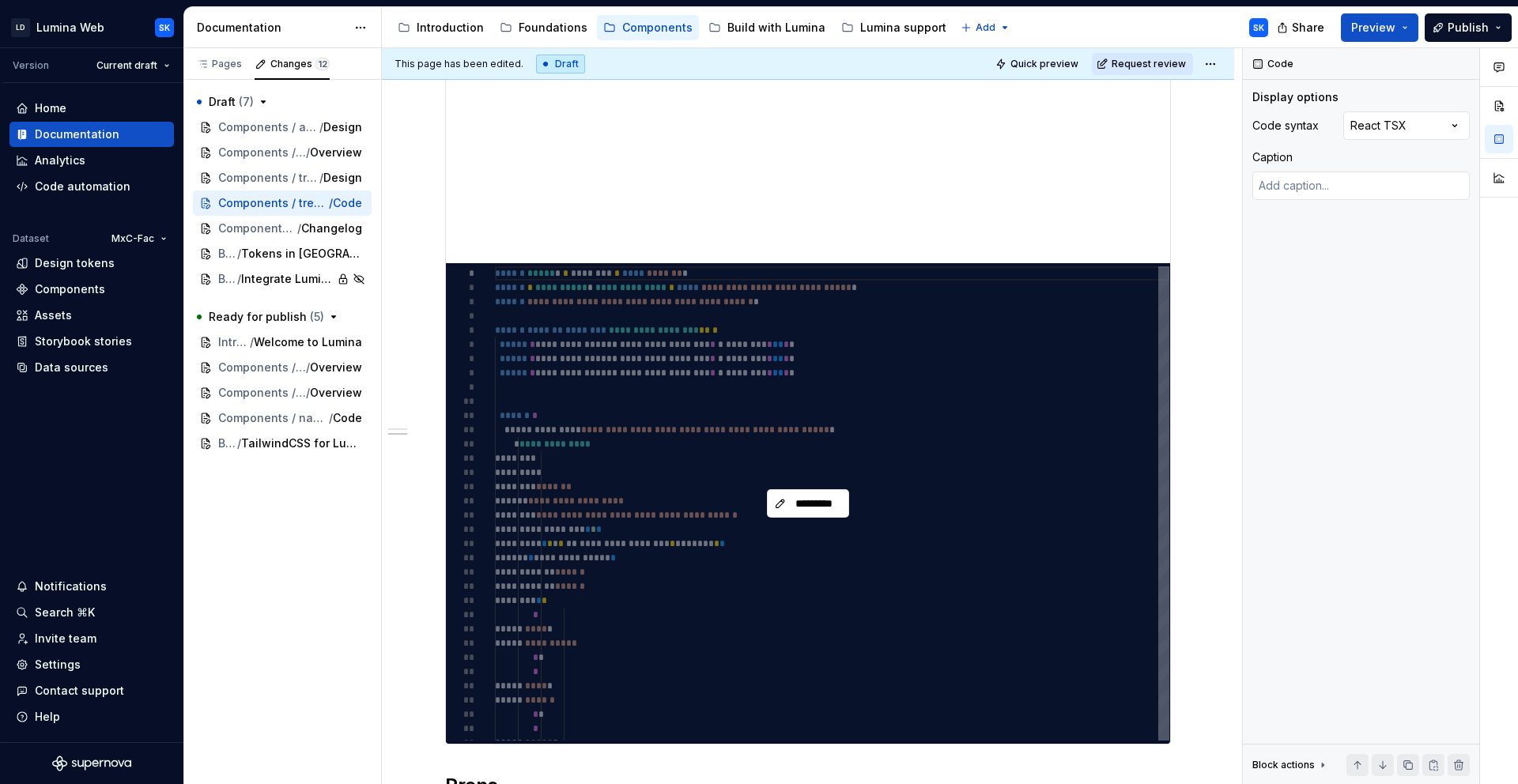
scroll to position [761, 0]
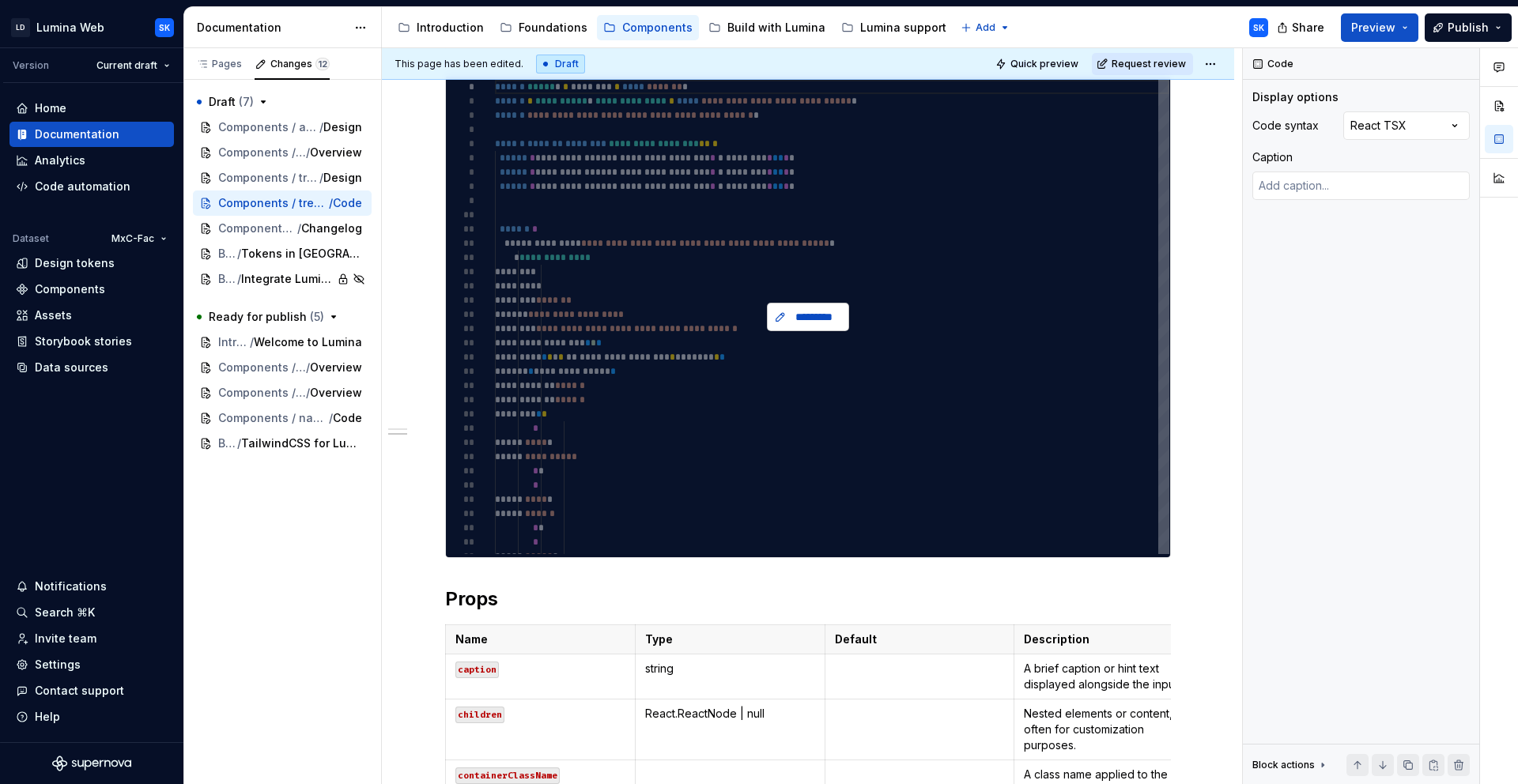
click at [829, 326] on button "*********" at bounding box center [808, 316] width 82 height 28
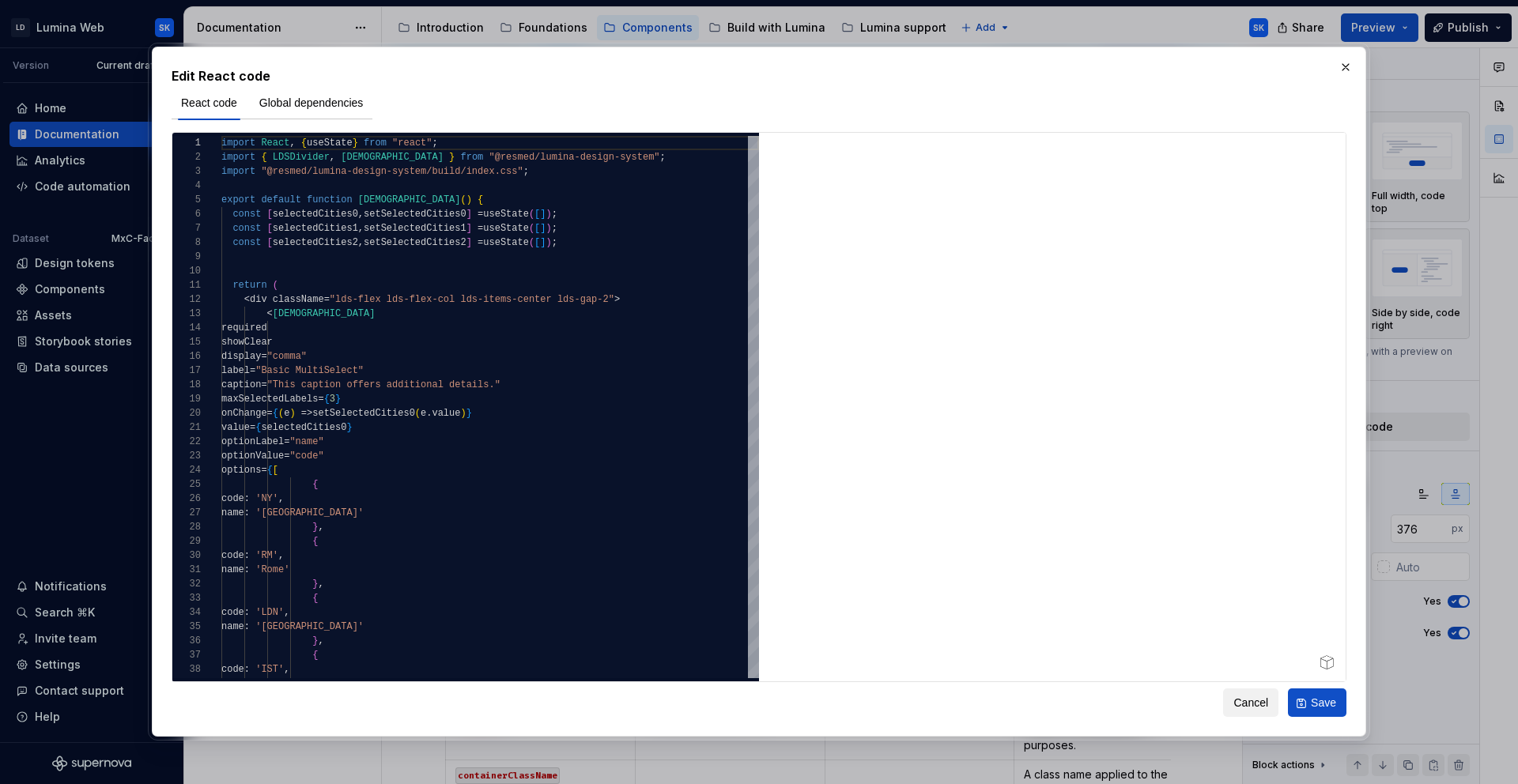
type textarea "*"
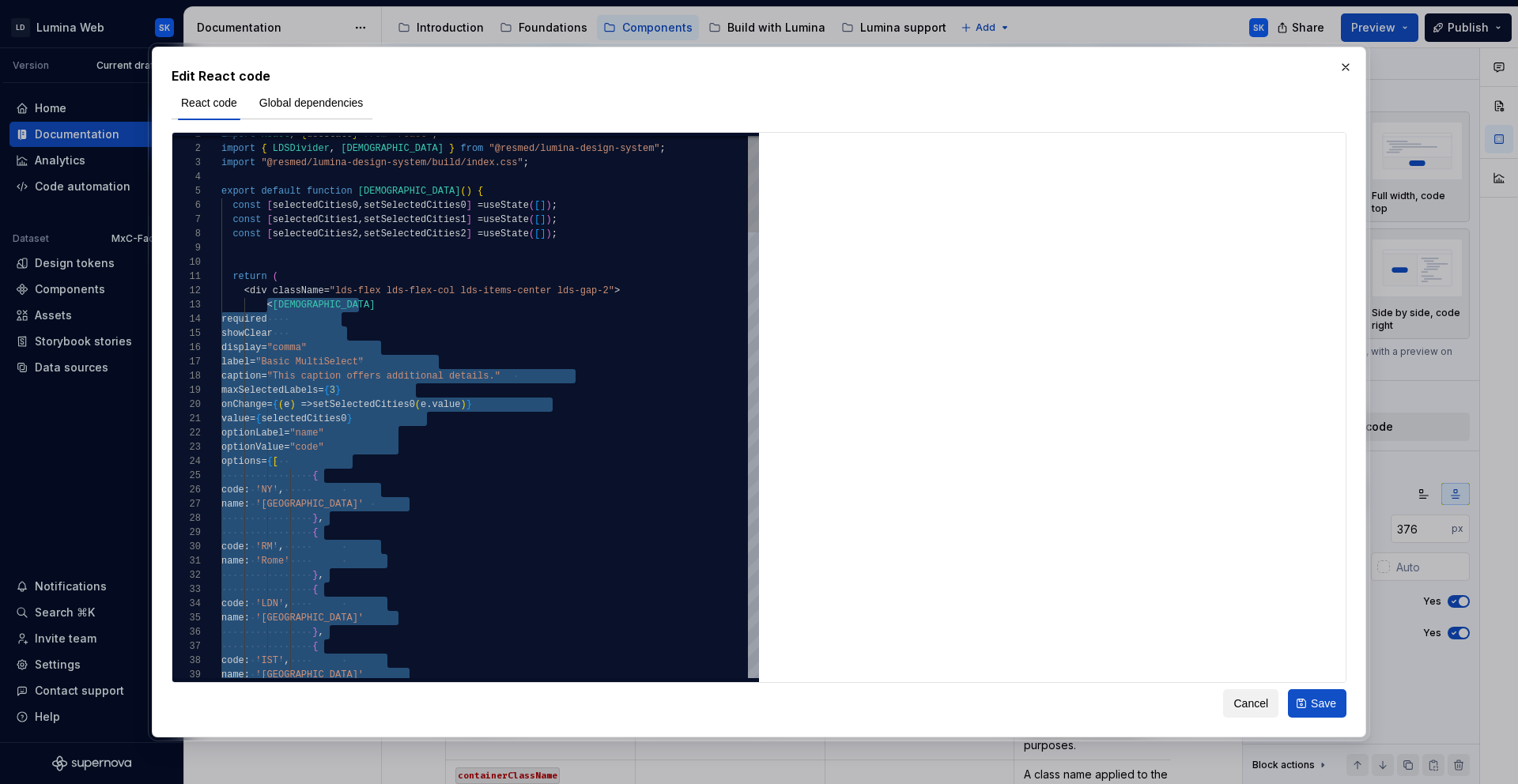
scroll to position [43, 11]
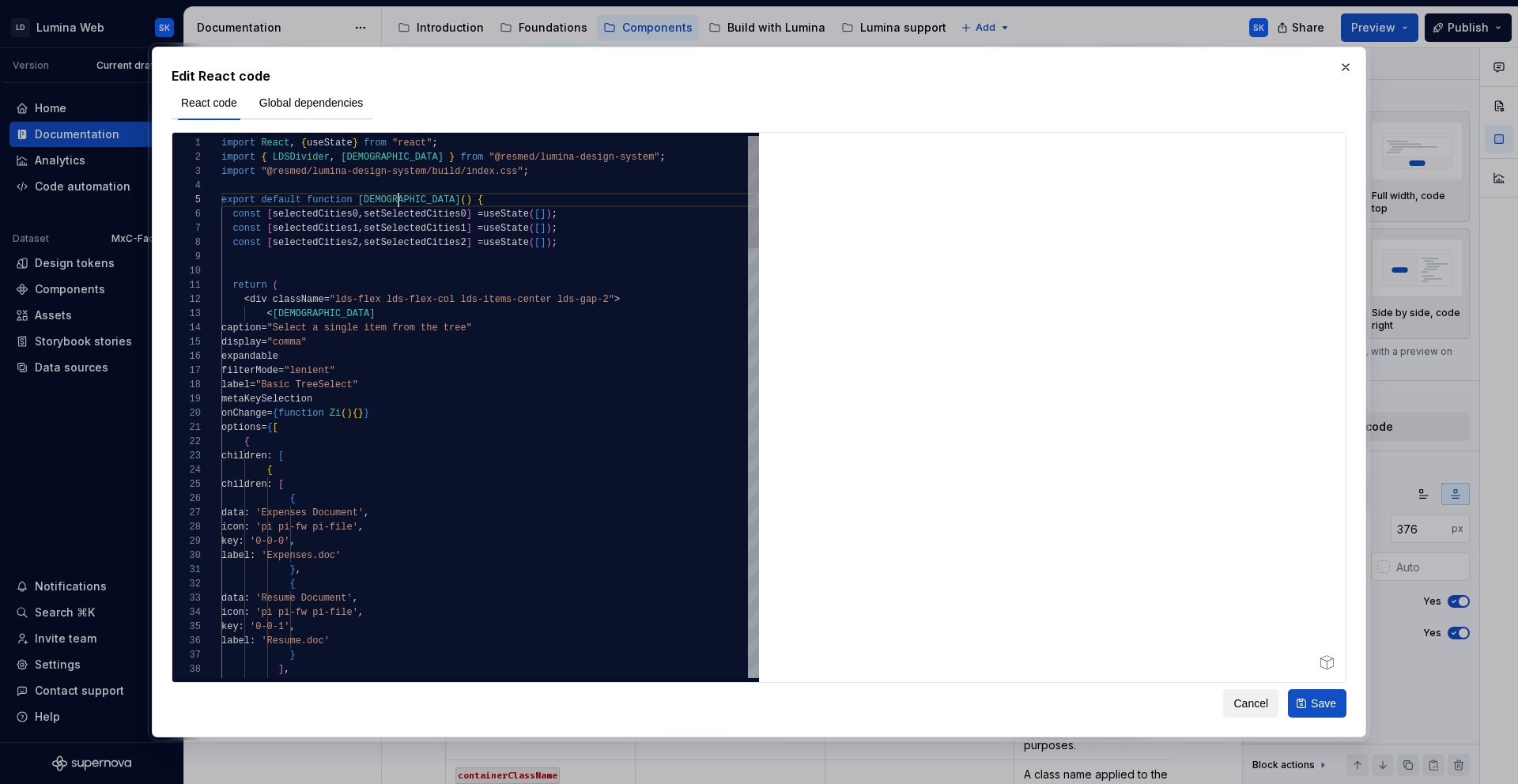
scroll to position [57, 177]
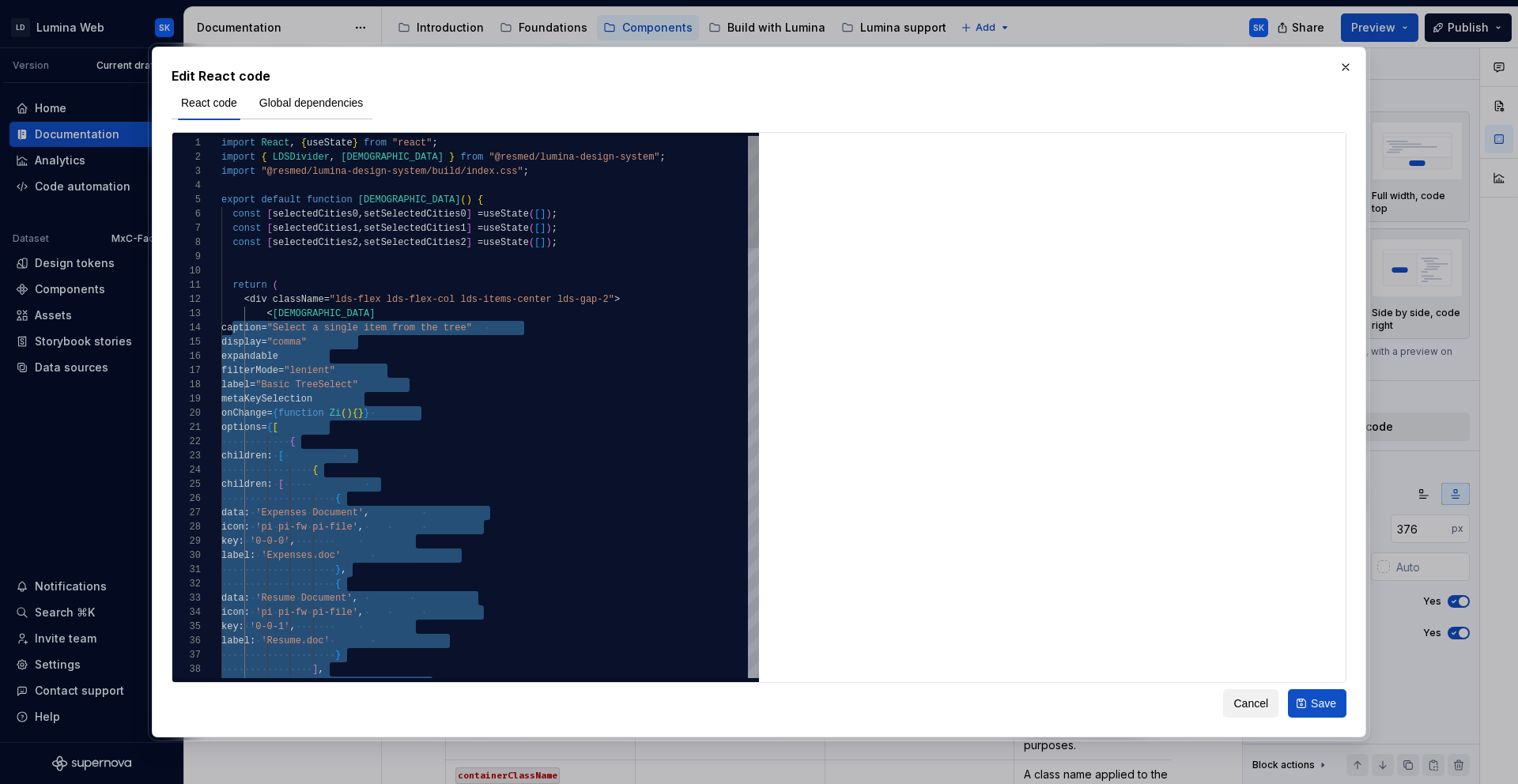
scroll to position [43, 80]
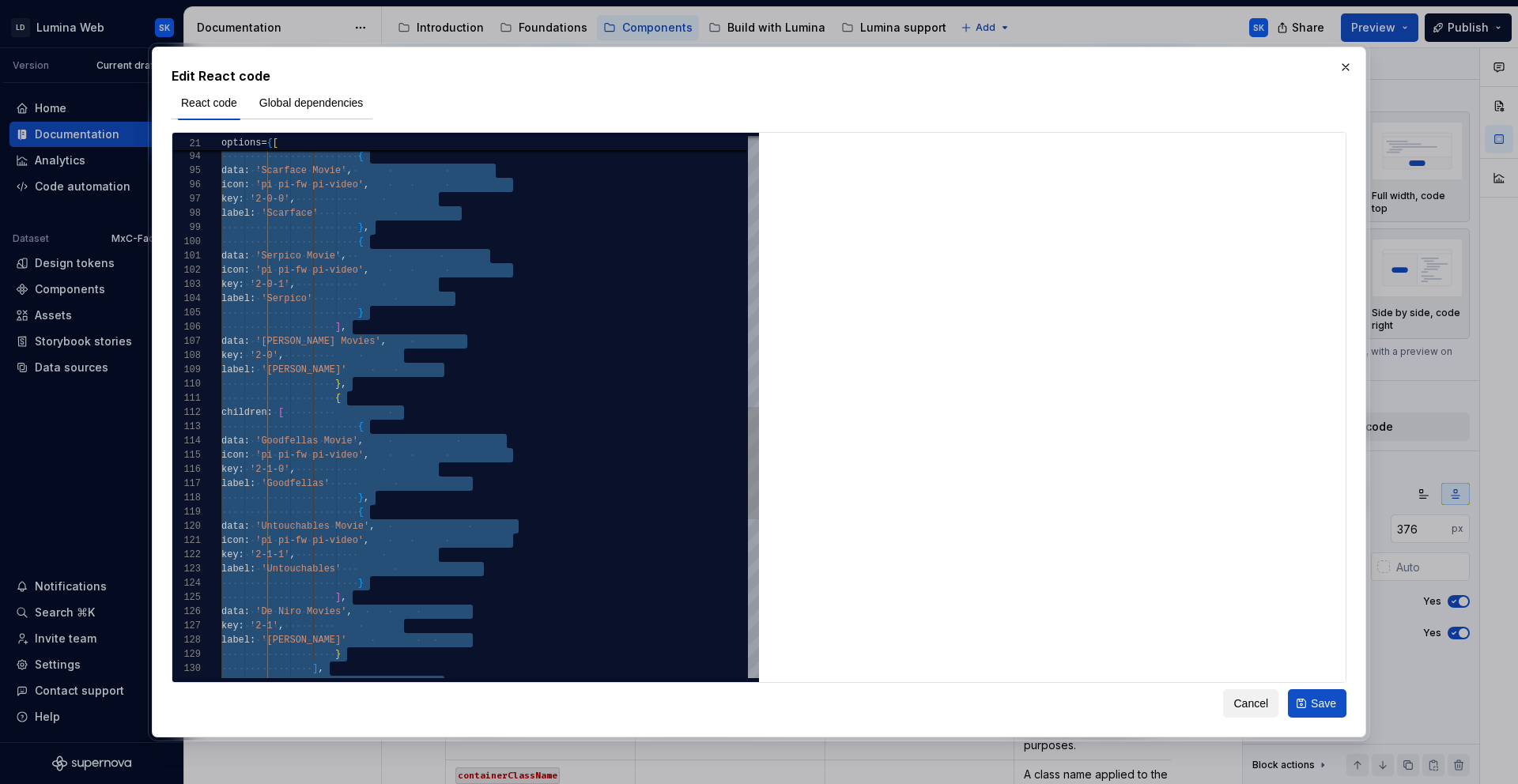
type textarea "**********"
click at [446, 404] on div "{ children : [ { data : 'Goodfellas Movie' , icon : 'pi pi-fw pi-video' , key :…" at bounding box center [490, 135] width 538 height 2619
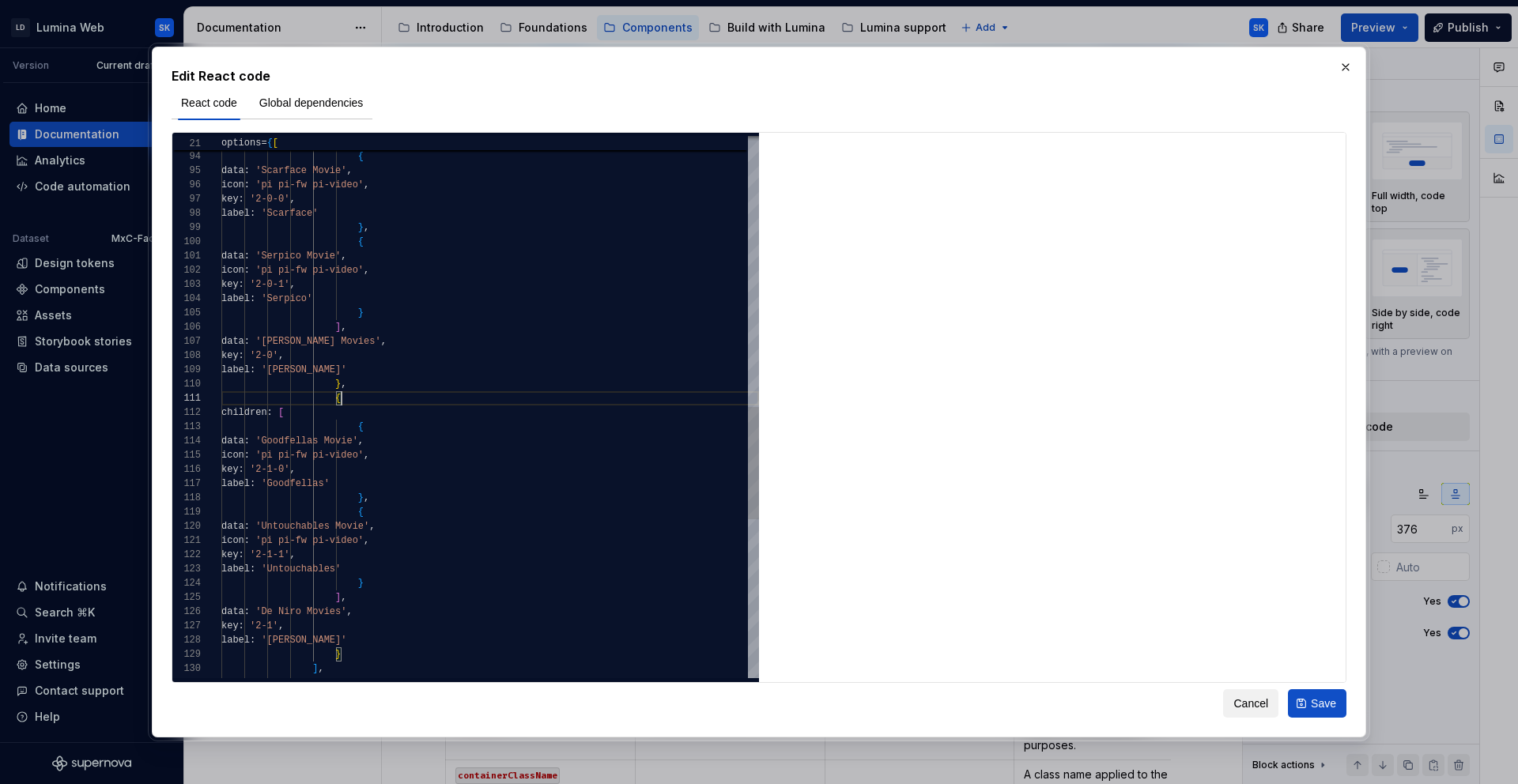
scroll to position [0, 120]
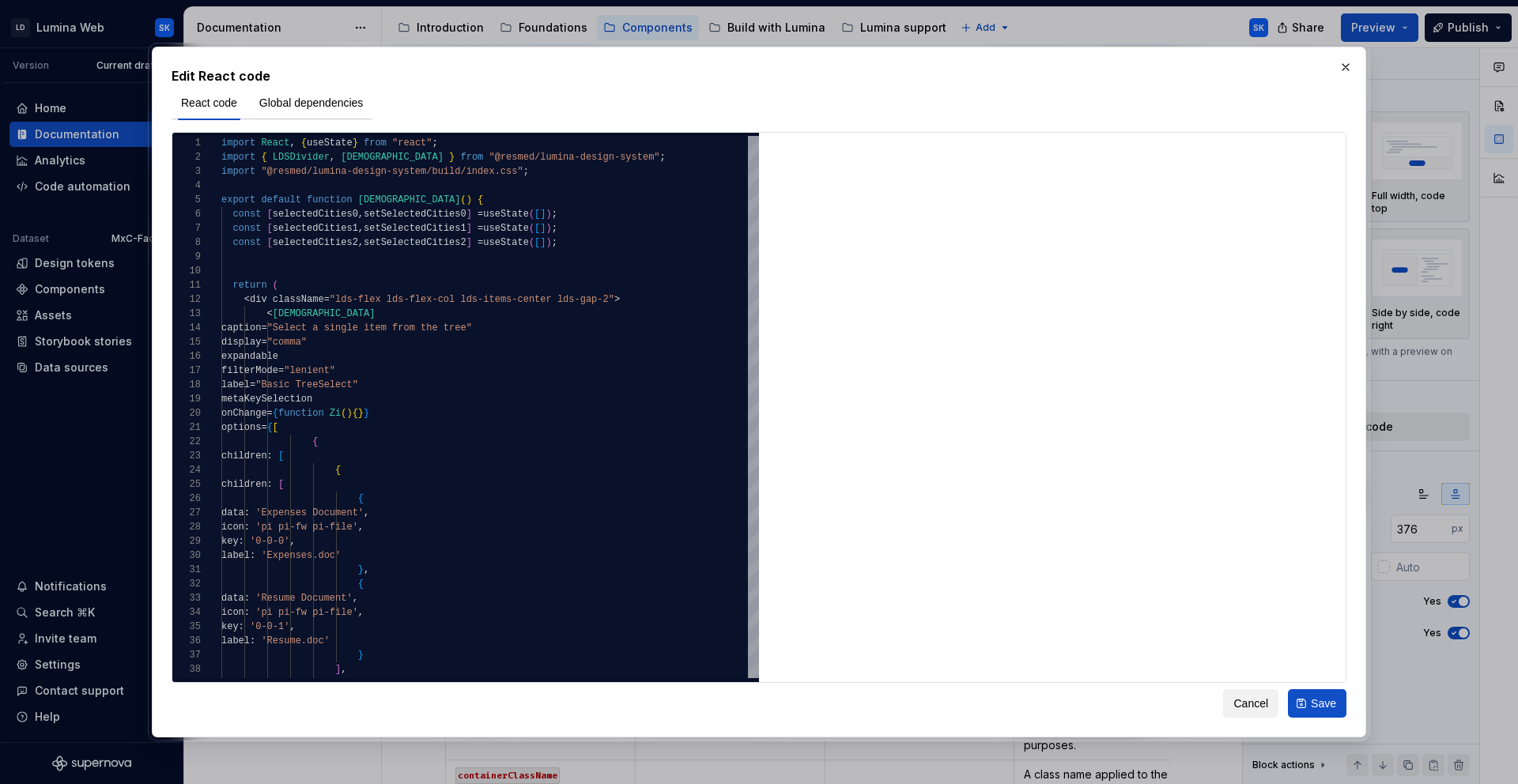
drag, startPoint x: 1319, startPoint y: 699, endPoint x: 1370, endPoint y: 697, distance: 51.0
click at [1319, 699] on span "Save" at bounding box center [1324, 703] width 25 height 16
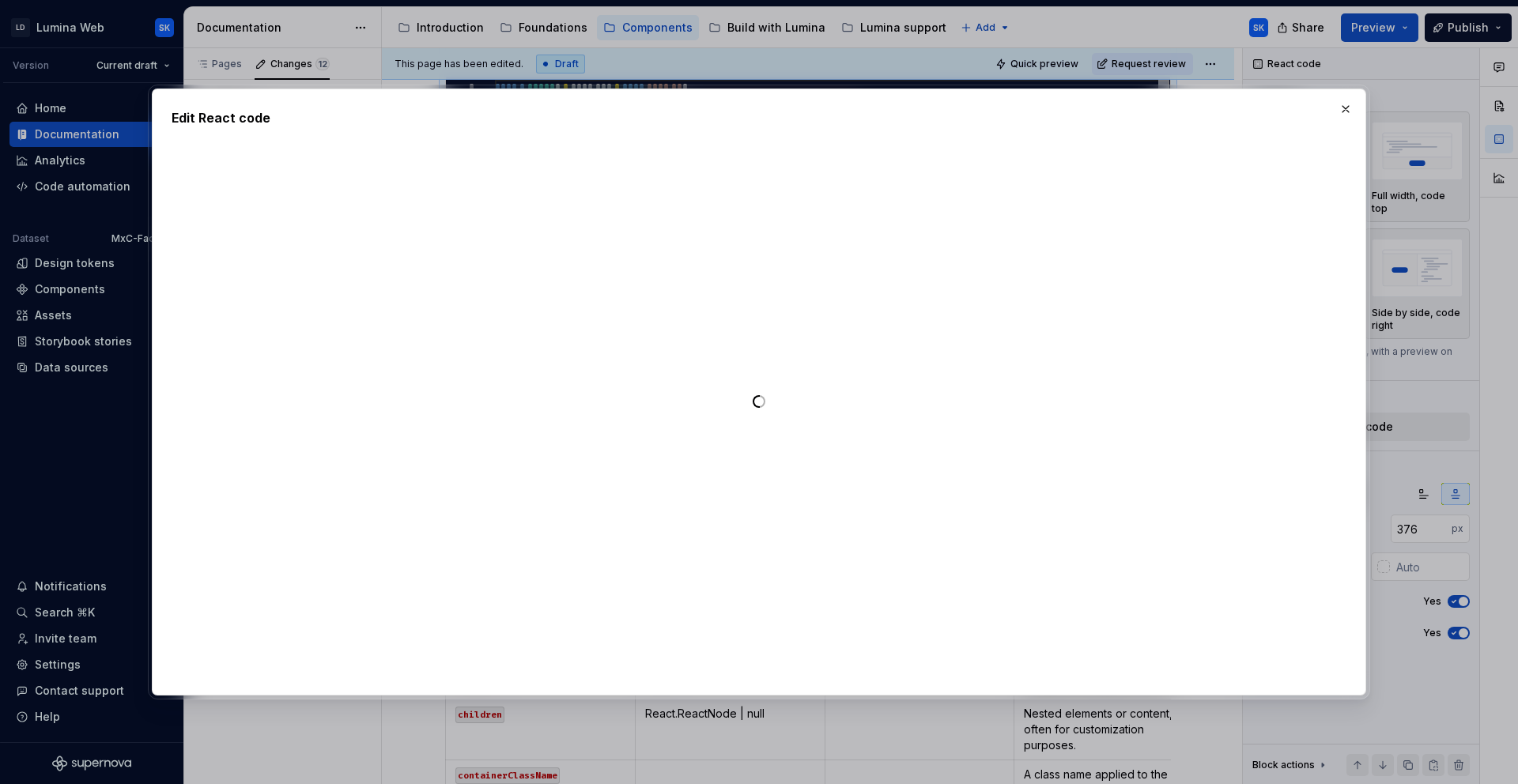
type textarea "*"
type textarea "**********"
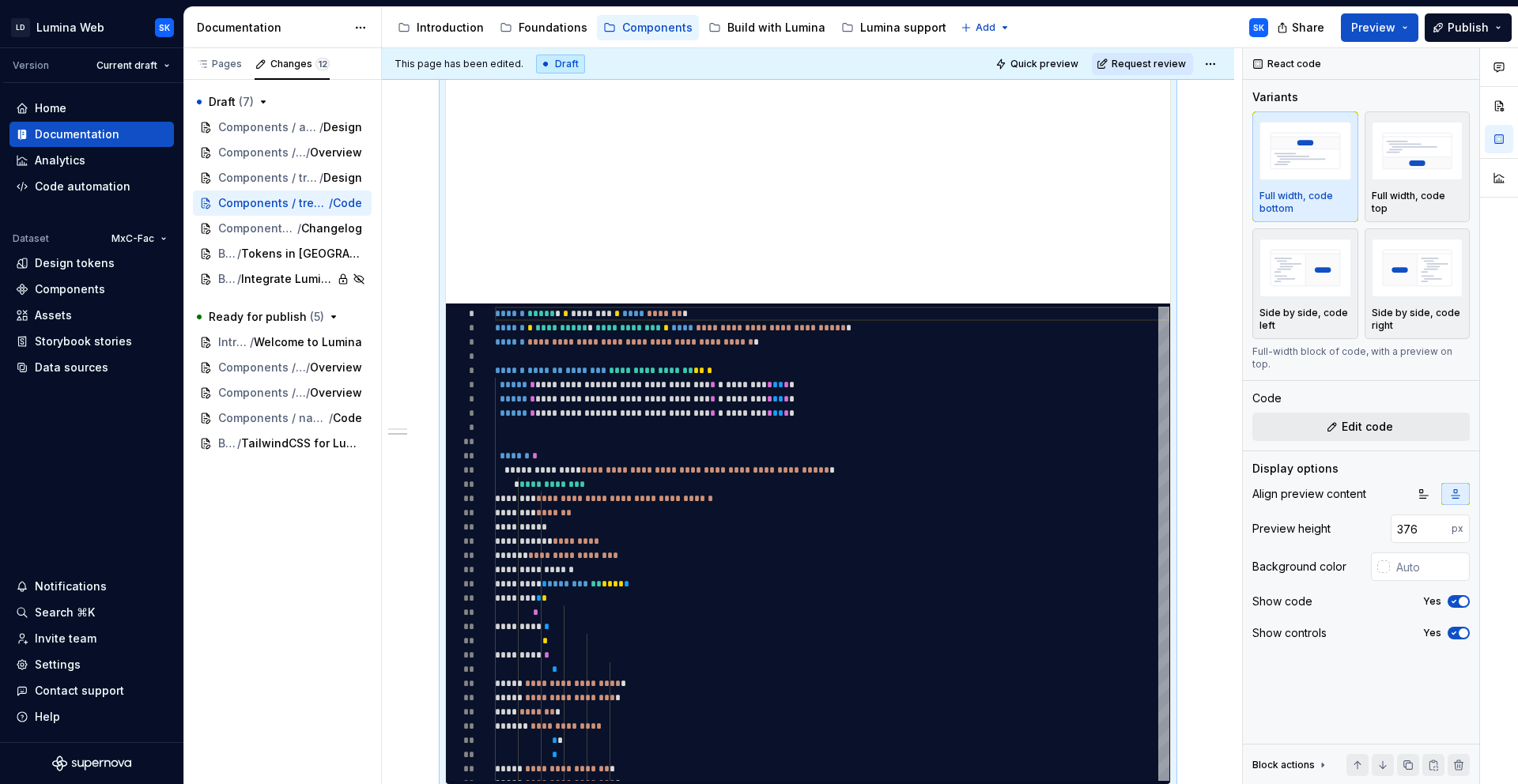
scroll to position [143, 0]
type textarea "*"
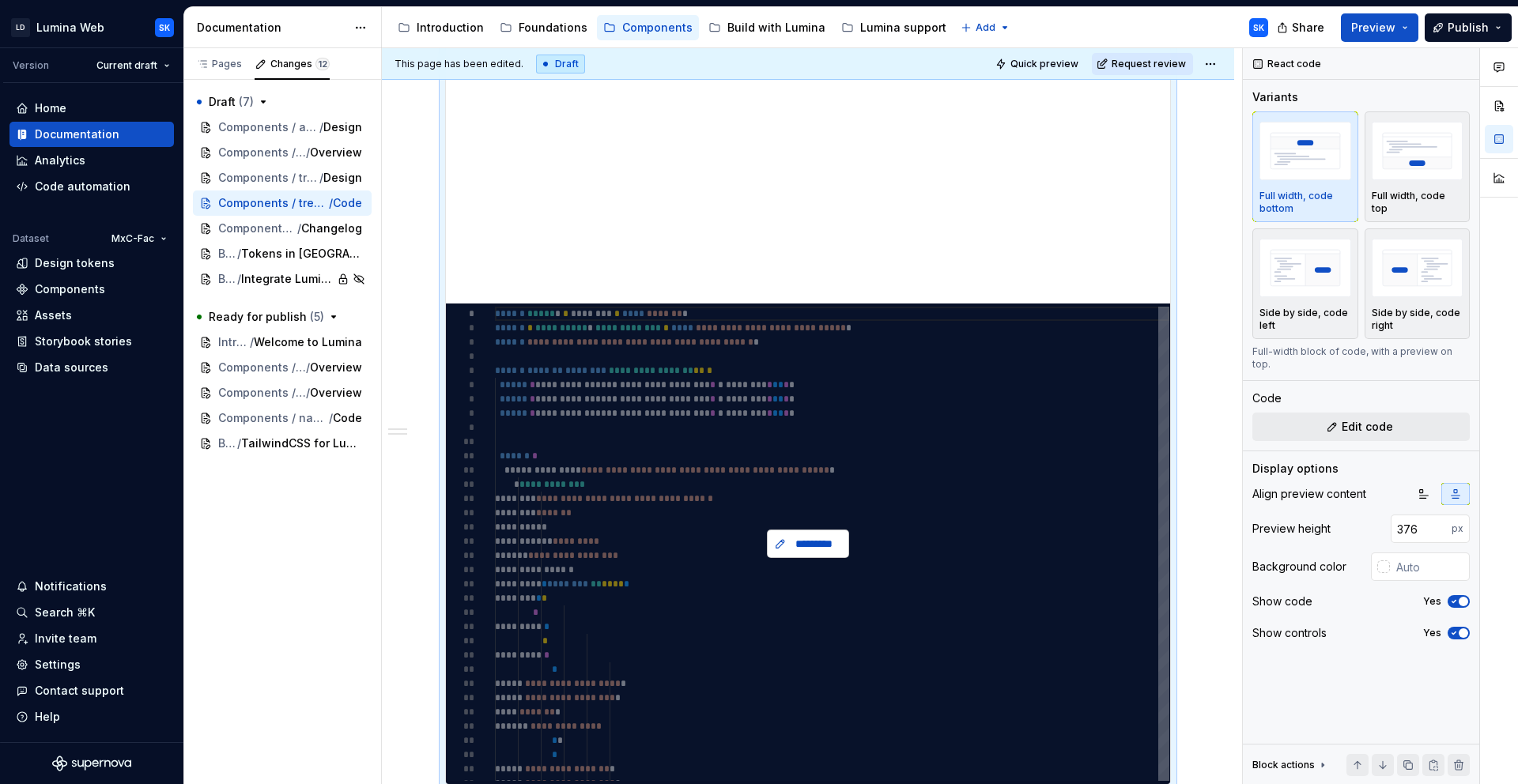
click at [825, 543] on span "*********" at bounding box center [814, 543] width 50 height 16
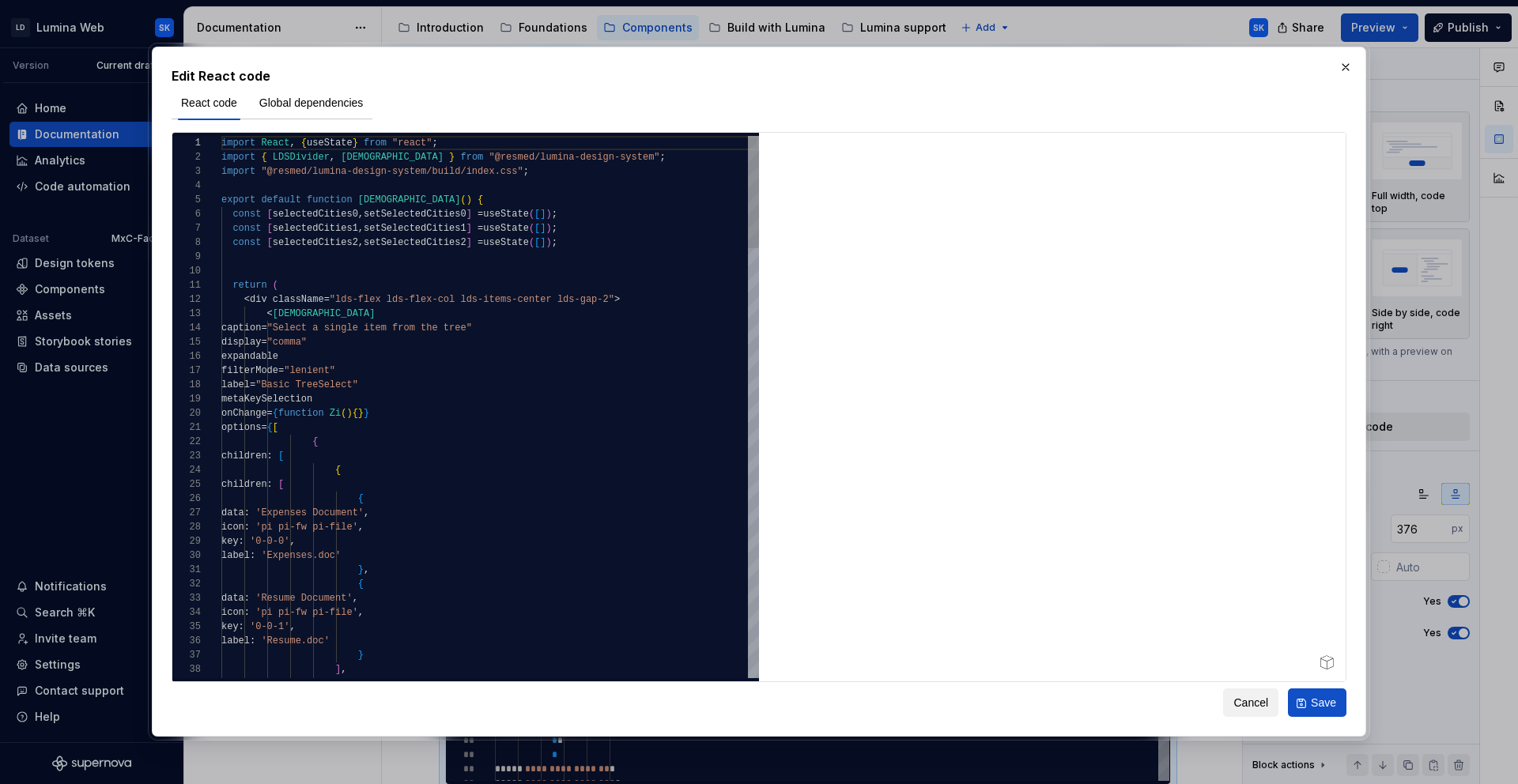
type textarea "**********"
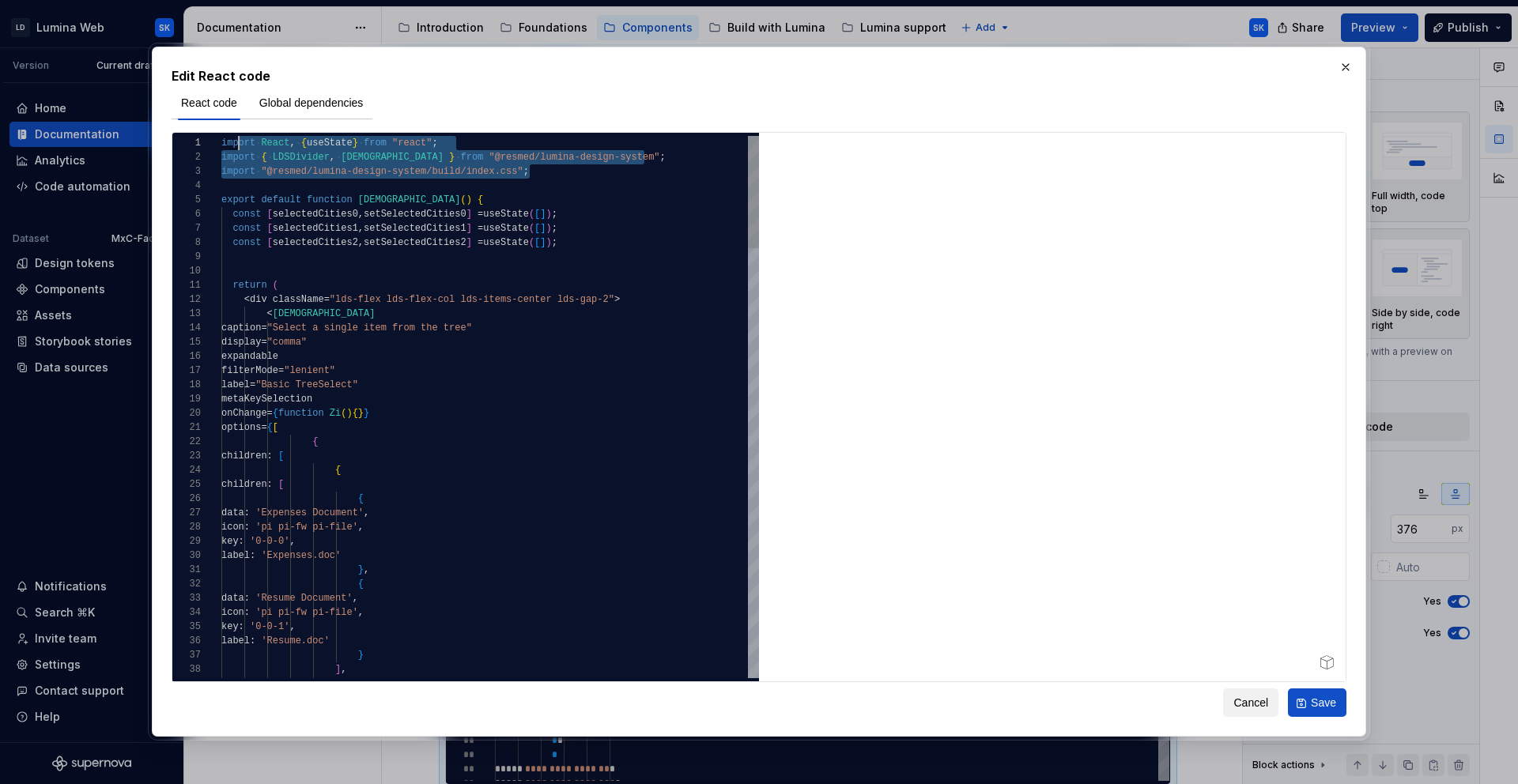
scroll to position [0, 0]
drag, startPoint x: 543, startPoint y: 175, endPoint x: 164, endPoint y: 138, distance: 380.8
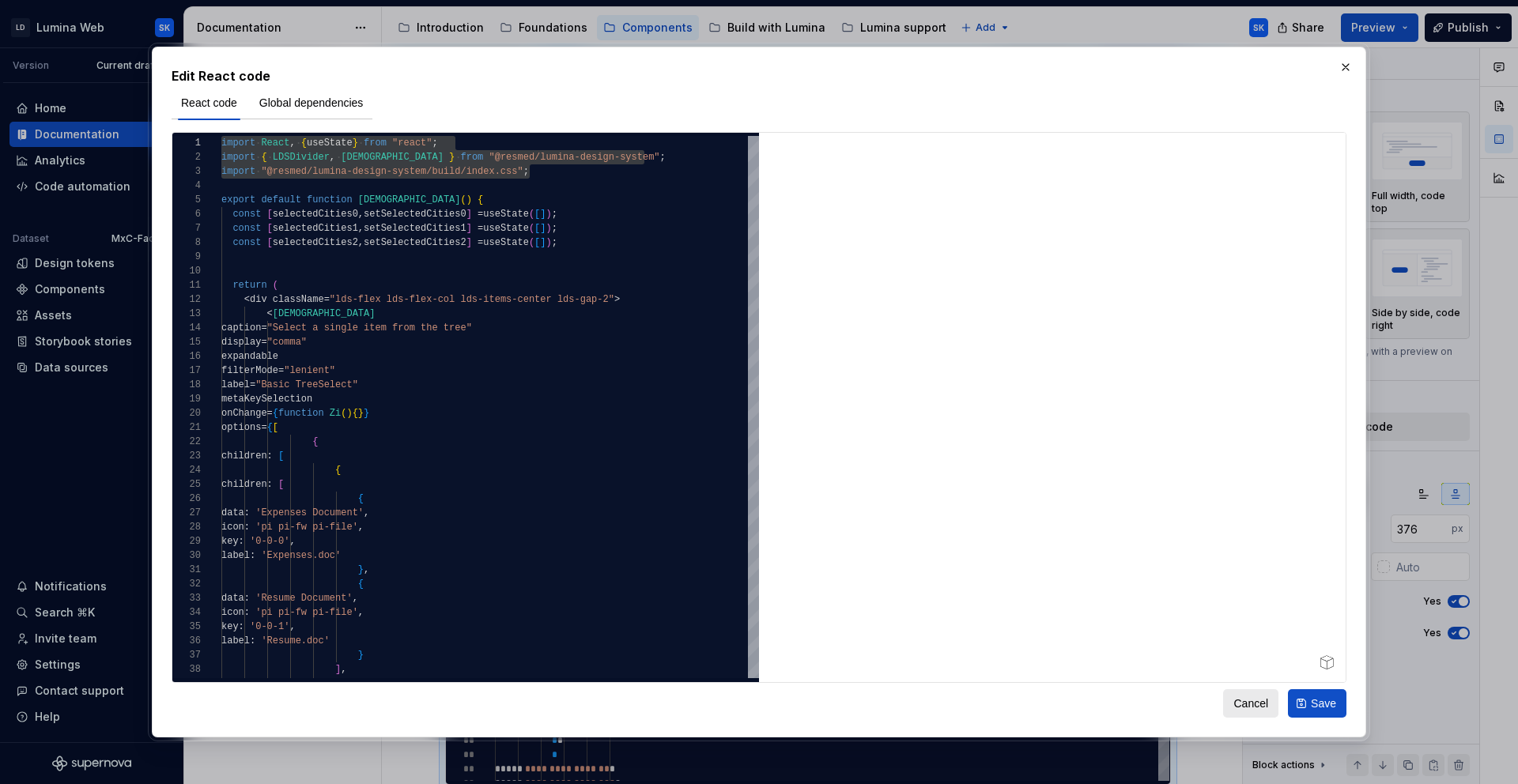
click at [1276, 707] on button "Cancel" at bounding box center [1250, 702] width 55 height 28
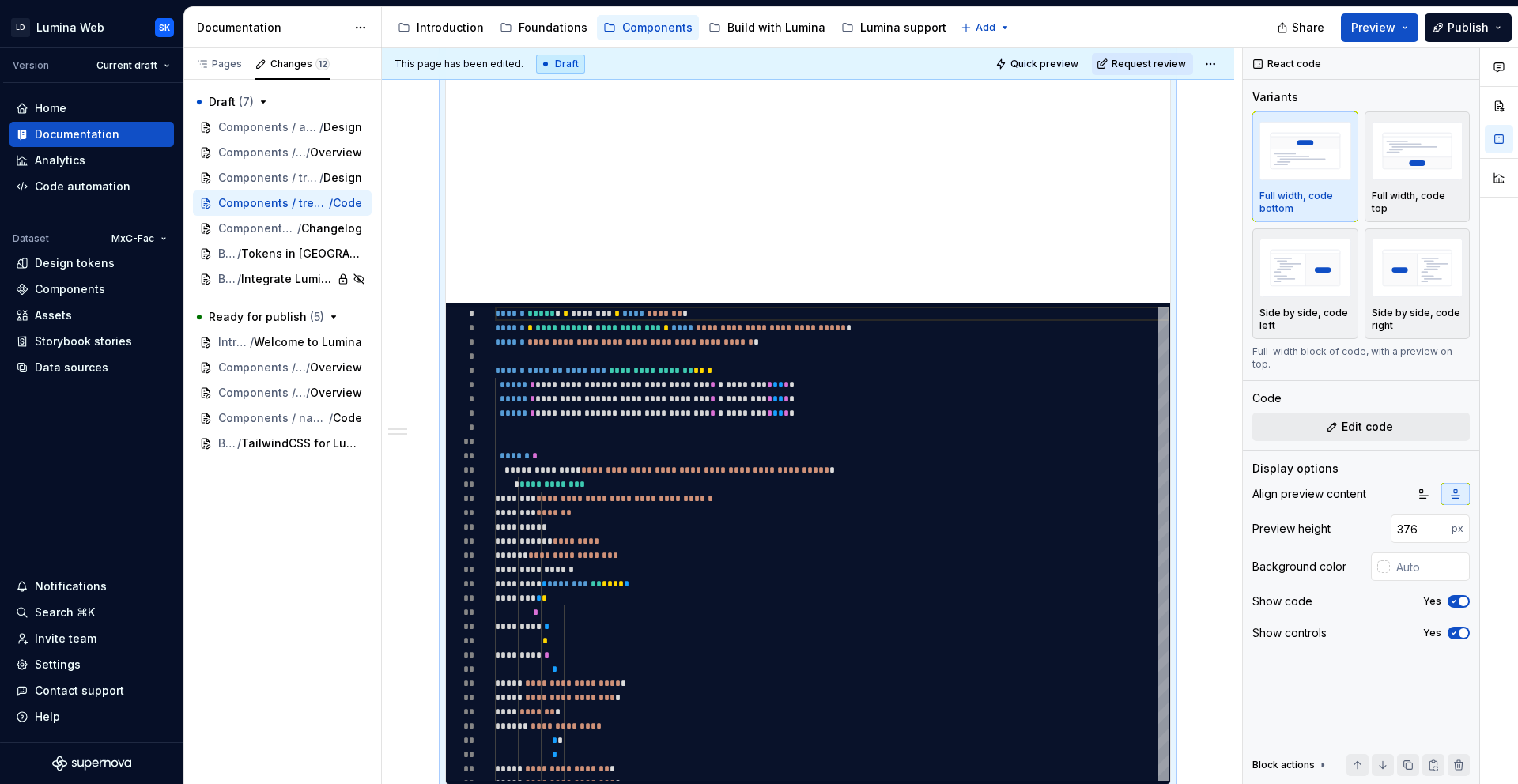
type textarea "*"
